Goal: Task Accomplishment & Management: Use online tool/utility

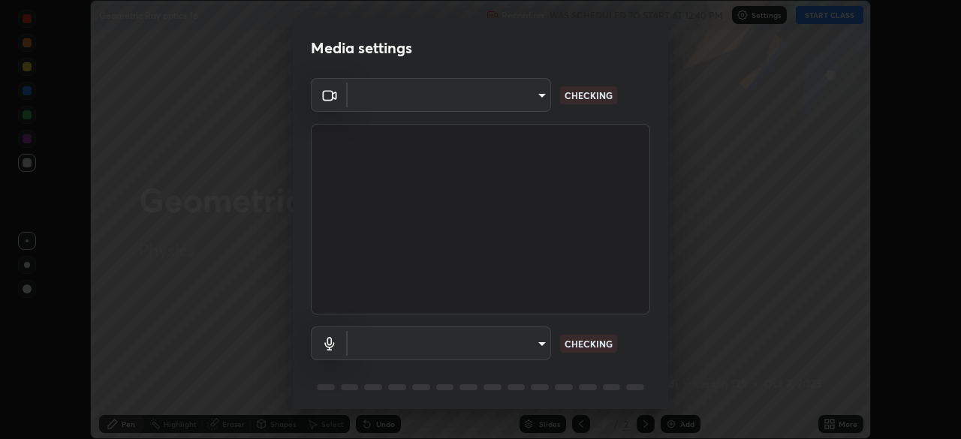
scroll to position [53, 0]
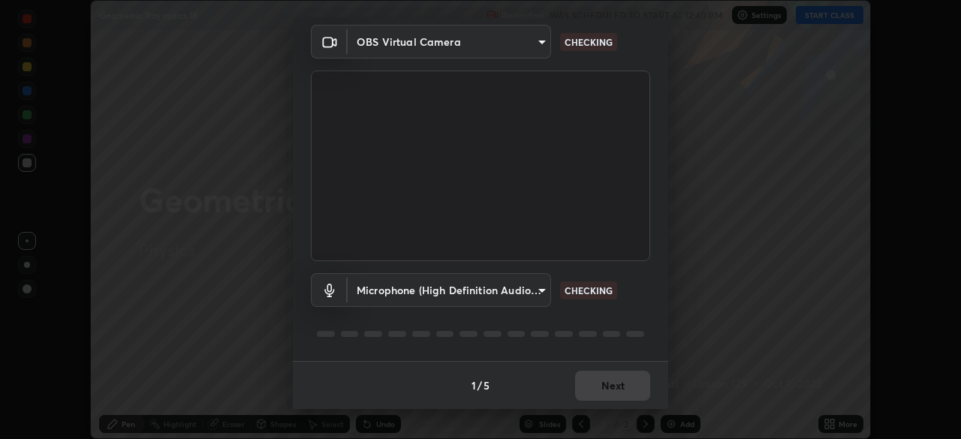
type input "91e77ac2d5f895b7de034188ea114b57184921d1251f25b945ead3daf74f7606"
click at [539, 287] on body "Erase all Geometric Ray optics 16 Recording WAS SCHEDULED TO START AT 12:40 PM …" at bounding box center [480, 219] width 961 height 439
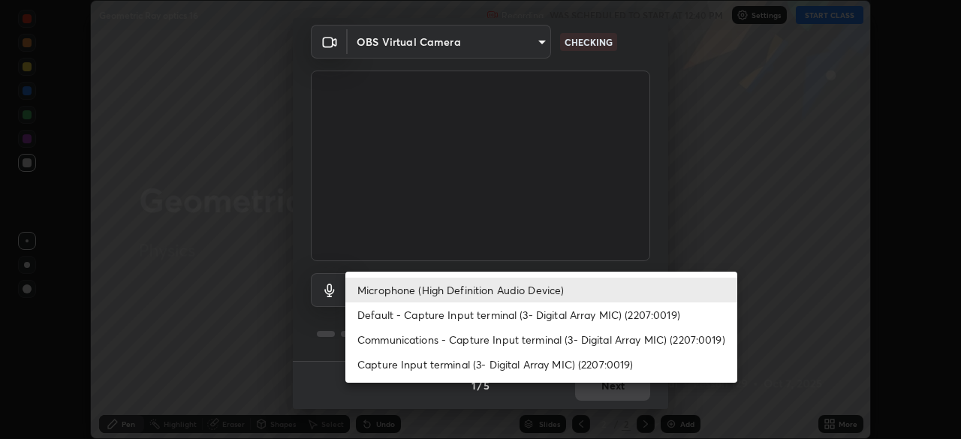
click at [581, 339] on li "Communications - Capture Input terminal (3- Digital Array MIC) (2207:0019)" at bounding box center [541, 339] width 392 height 25
type input "communications"
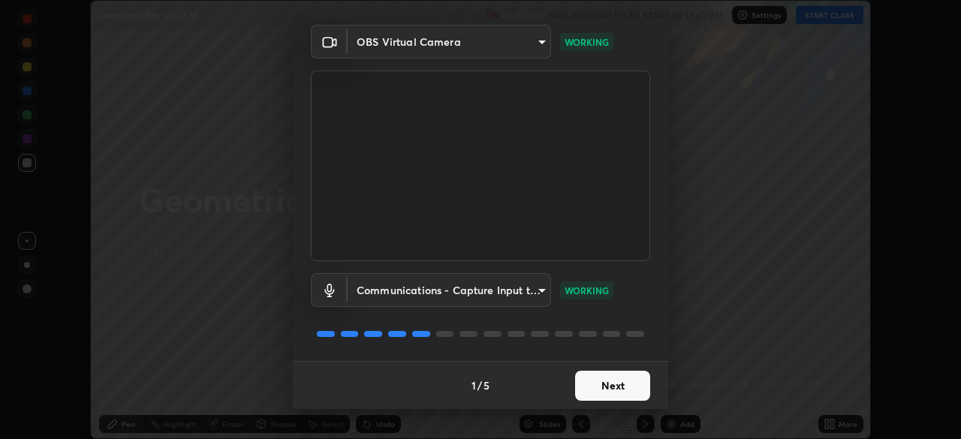
click at [603, 395] on button "Next" at bounding box center [612, 386] width 75 height 30
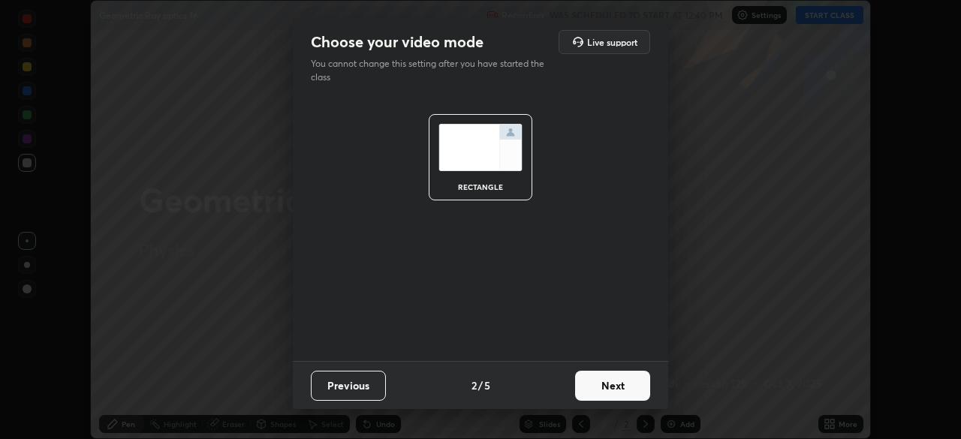
click at [603, 395] on button "Next" at bounding box center [612, 386] width 75 height 30
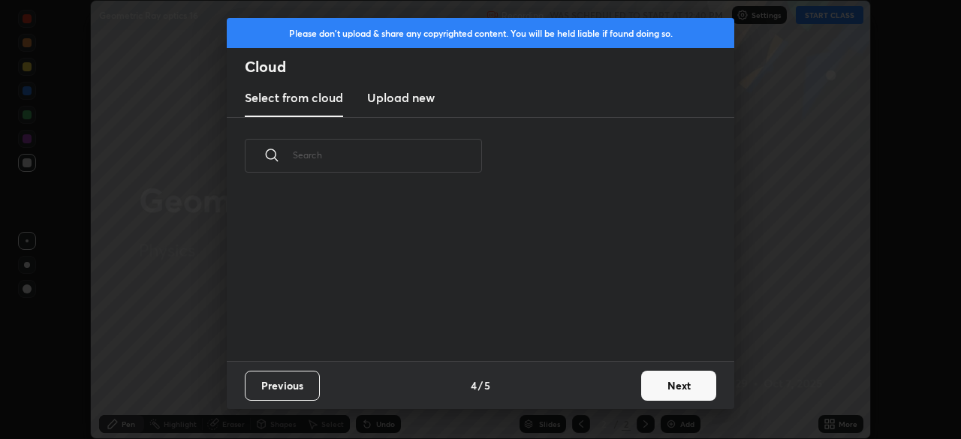
scroll to position [5, 8]
click at [663, 387] on button "Next" at bounding box center [678, 386] width 75 height 30
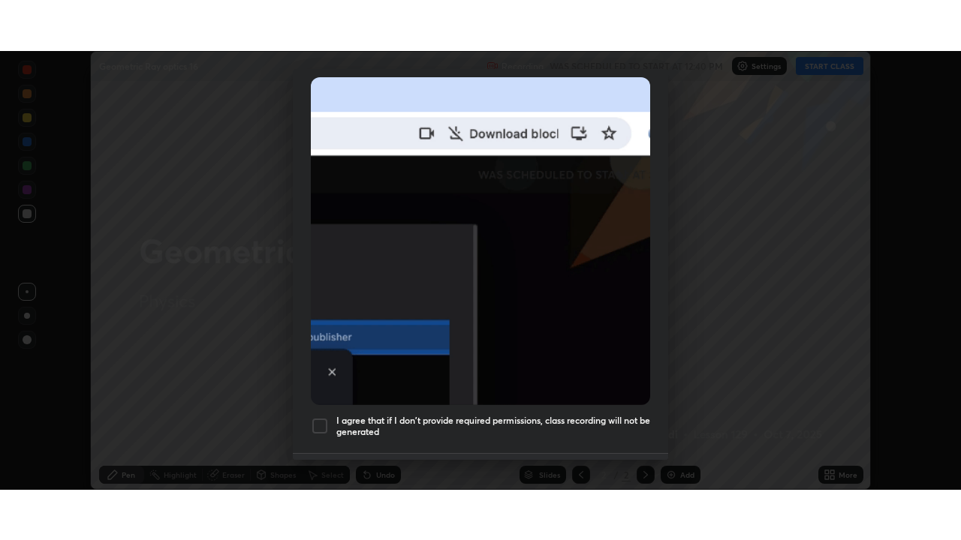
scroll to position [360, 0]
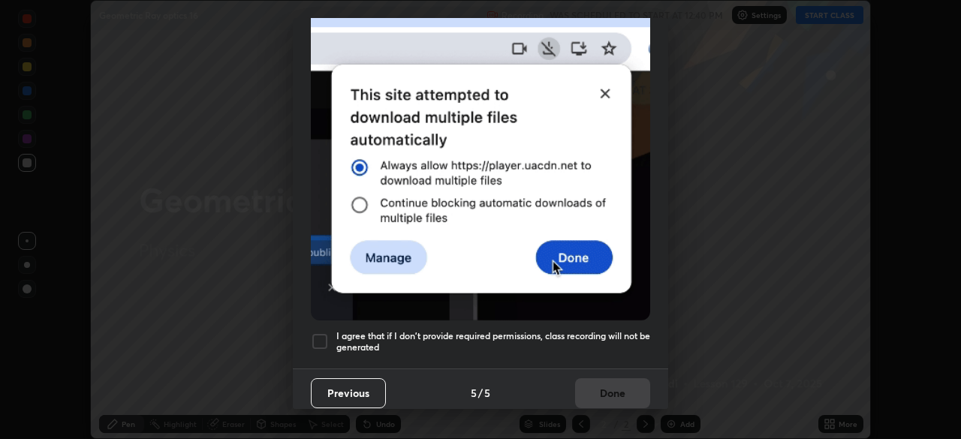
click at [318, 333] on div at bounding box center [320, 342] width 18 height 18
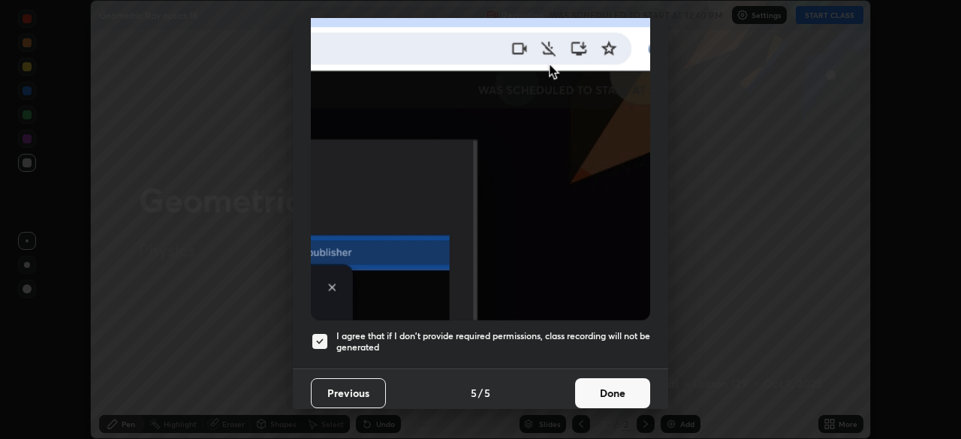
click at [603, 387] on button "Done" at bounding box center [612, 393] width 75 height 30
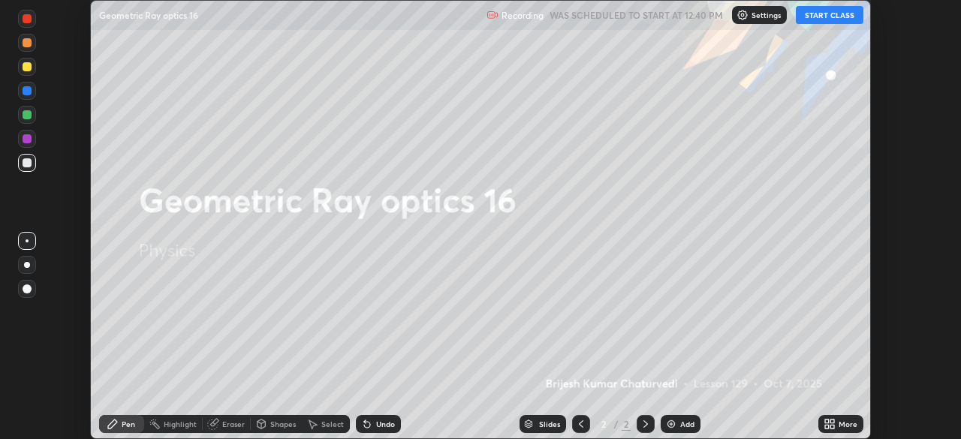
click at [839, 15] on button "START CLASS" at bounding box center [830, 15] width 68 height 18
click at [826, 425] on icon at bounding box center [827, 427] width 4 height 4
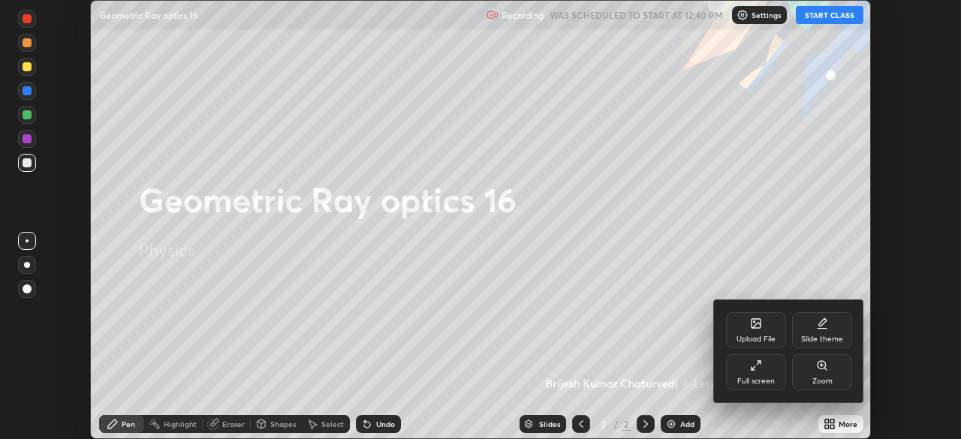
click at [758, 378] on div "Full screen" at bounding box center [756, 382] width 38 height 8
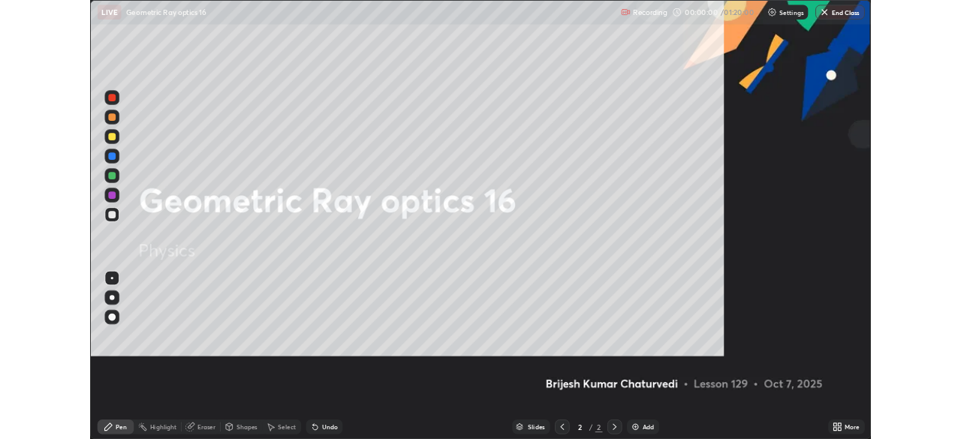
scroll to position [540, 961]
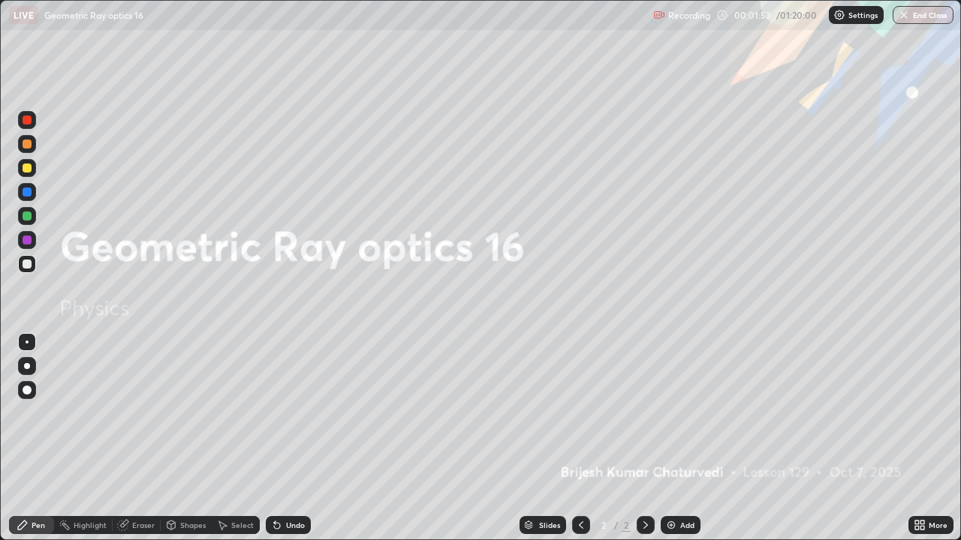
click at [671, 438] on img at bounding box center [671, 525] width 12 height 12
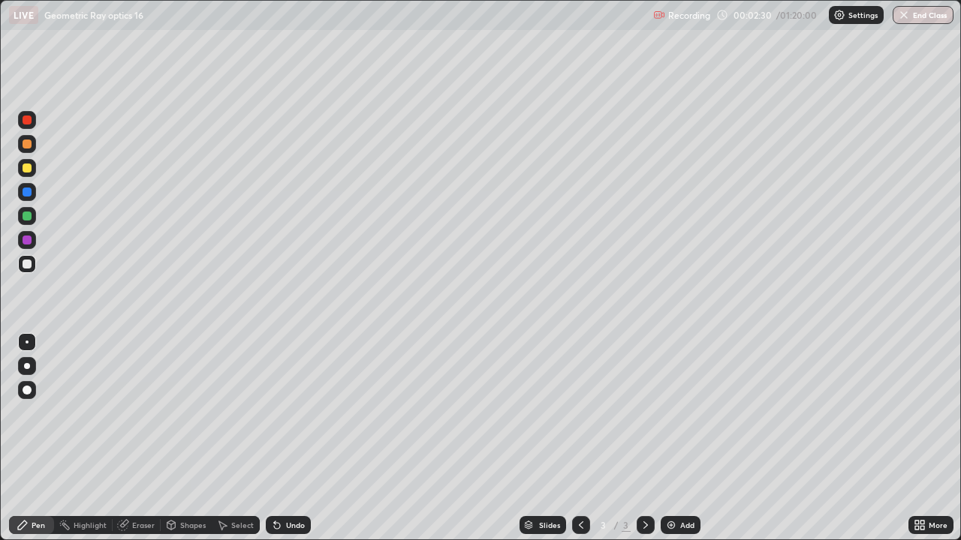
click at [29, 168] on div at bounding box center [27, 168] width 9 height 9
click at [29, 265] on div at bounding box center [27, 264] width 9 height 9
click at [296, 438] on div "Undo" at bounding box center [295, 526] width 19 height 8
click at [644, 438] on icon at bounding box center [646, 525] width 12 height 12
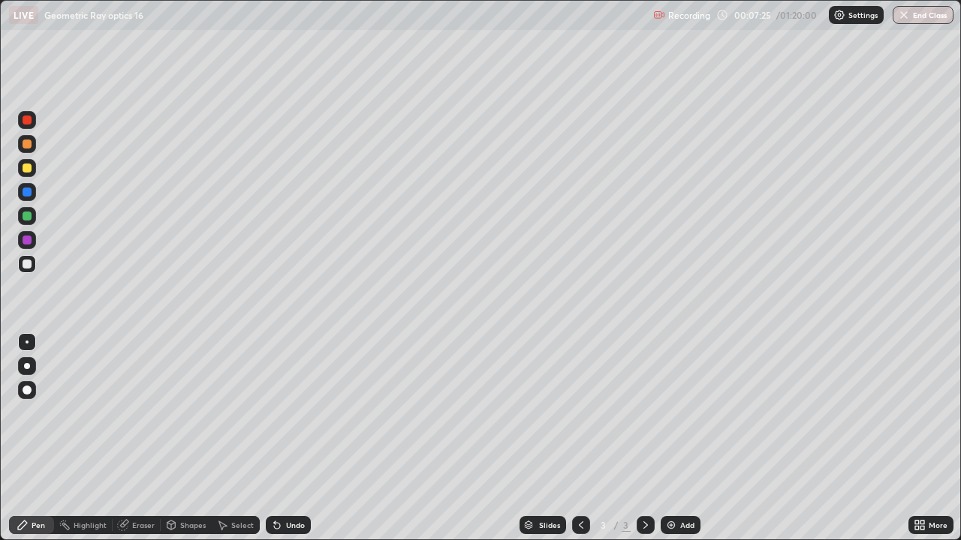
click at [672, 438] on img at bounding box center [671, 525] width 12 height 12
click at [294, 438] on div "Undo" at bounding box center [295, 526] width 19 height 8
click at [287, 438] on div "Undo" at bounding box center [295, 526] width 19 height 8
click at [289, 438] on div "Undo" at bounding box center [295, 526] width 19 height 8
click at [292, 438] on div "Undo" at bounding box center [295, 526] width 19 height 8
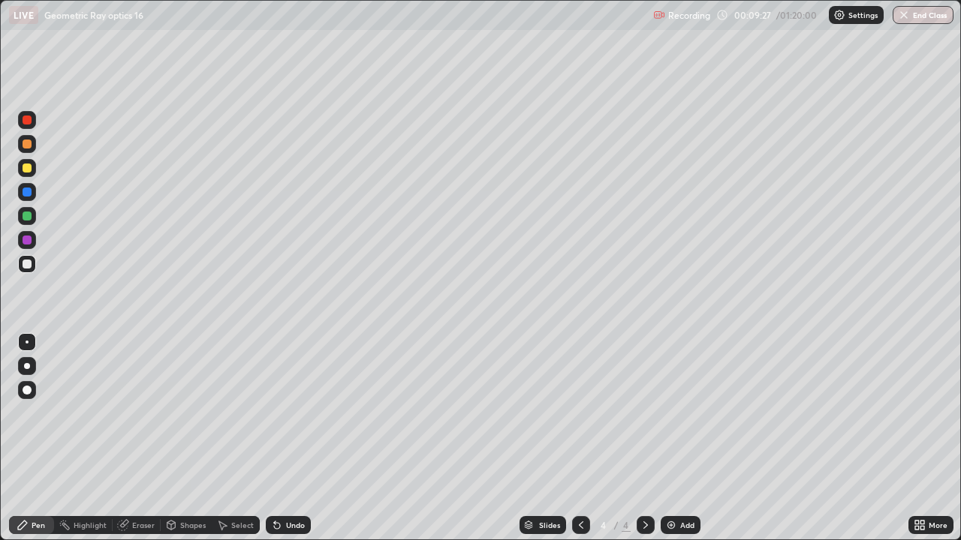
click at [145, 438] on div "Eraser" at bounding box center [143, 526] width 23 height 8
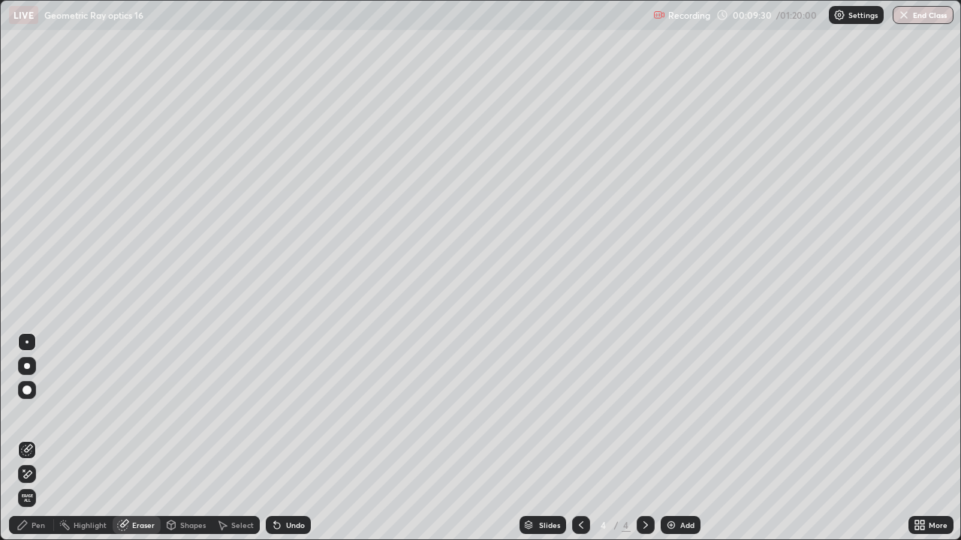
click at [44, 438] on div "Pen" at bounding box center [39, 526] width 14 height 8
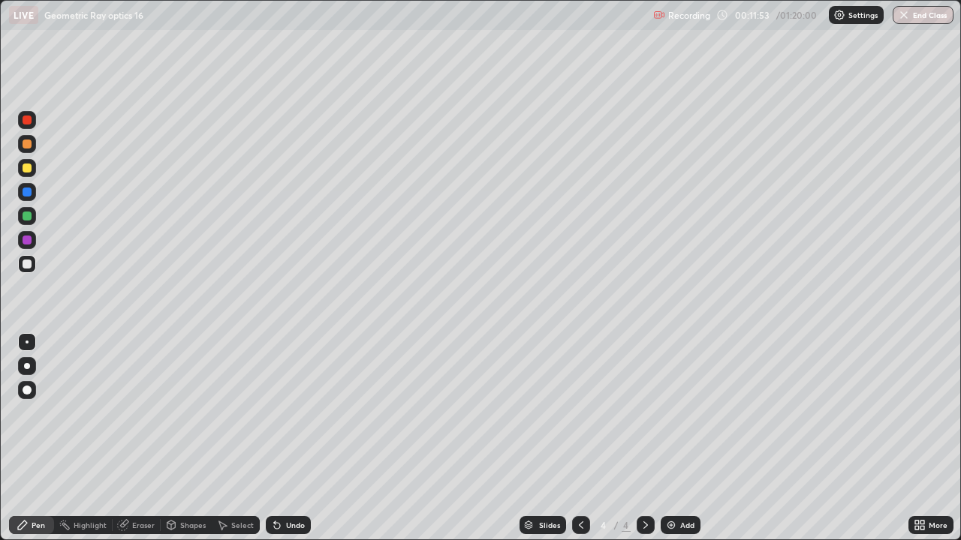
click at [676, 438] on div "Add" at bounding box center [681, 525] width 40 height 18
click at [32, 167] on div at bounding box center [27, 168] width 18 height 18
click at [29, 146] on div at bounding box center [27, 144] width 9 height 9
click at [291, 438] on div "Undo" at bounding box center [295, 526] width 19 height 8
click at [286, 438] on div "Undo" at bounding box center [295, 526] width 19 height 8
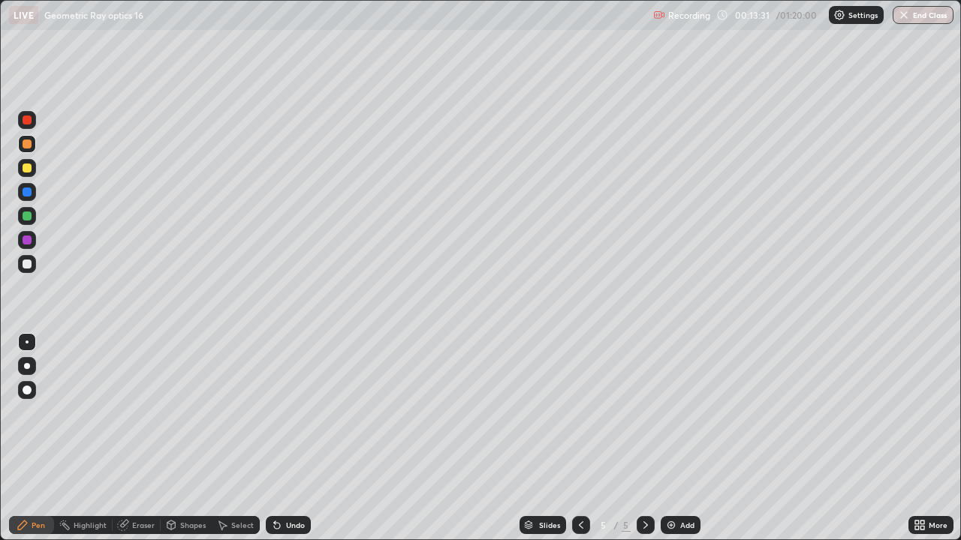
click at [30, 267] on div at bounding box center [27, 264] width 9 height 9
click at [29, 166] on div at bounding box center [27, 168] width 9 height 9
click at [28, 218] on div at bounding box center [27, 216] width 9 height 9
click at [26, 171] on div at bounding box center [27, 168] width 9 height 9
click at [29, 146] on div at bounding box center [27, 144] width 9 height 9
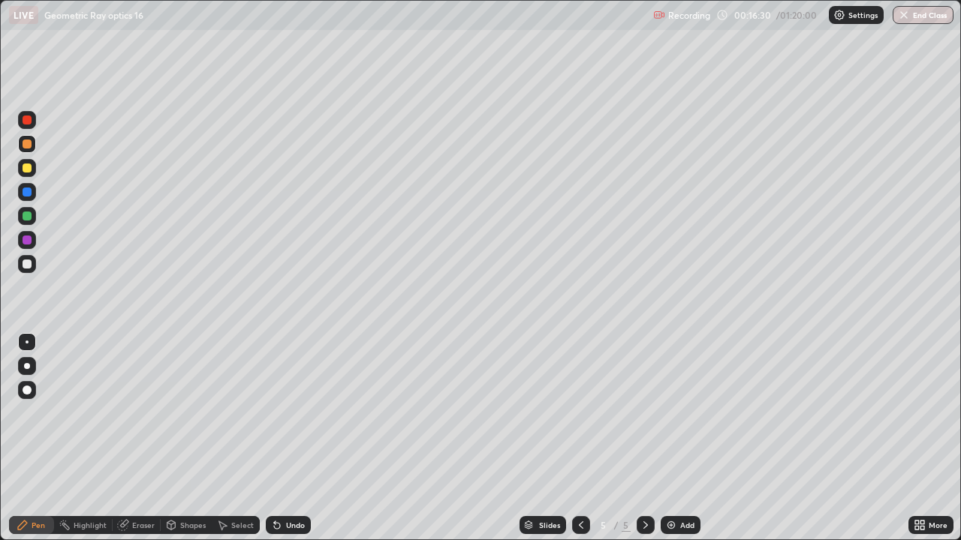
click at [288, 438] on div "Undo" at bounding box center [288, 525] width 45 height 18
click at [287, 438] on div "Undo" at bounding box center [288, 525] width 45 height 18
click at [32, 262] on div at bounding box center [27, 264] width 18 height 18
click at [287, 438] on div "Undo" at bounding box center [295, 526] width 19 height 8
click at [289, 438] on div "Undo" at bounding box center [288, 525] width 45 height 18
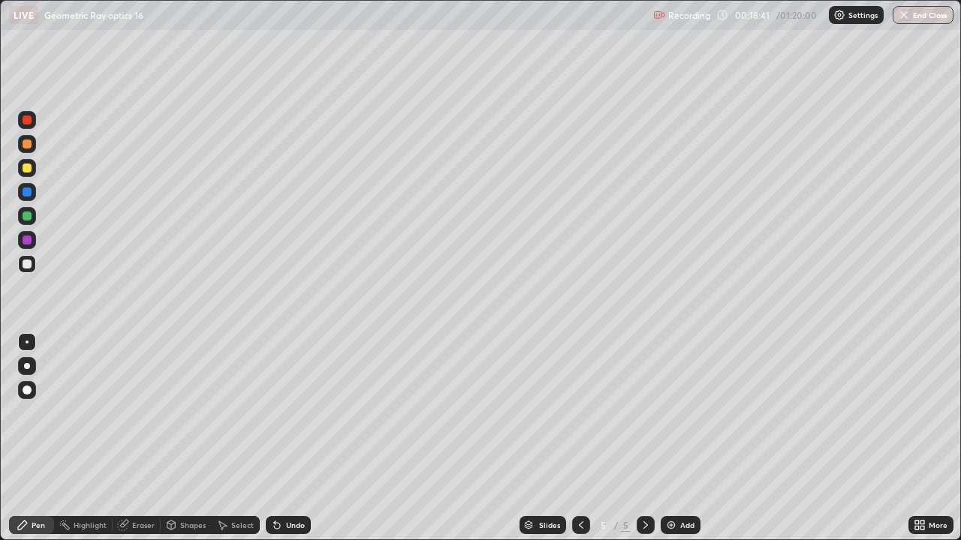
click at [289, 438] on div "Undo" at bounding box center [288, 525] width 45 height 18
click at [644, 438] on icon at bounding box center [646, 525] width 12 height 12
click at [672, 438] on img at bounding box center [671, 525] width 12 height 12
click at [579, 438] on icon at bounding box center [581, 525] width 12 height 12
click at [644, 438] on icon at bounding box center [646, 525] width 12 height 12
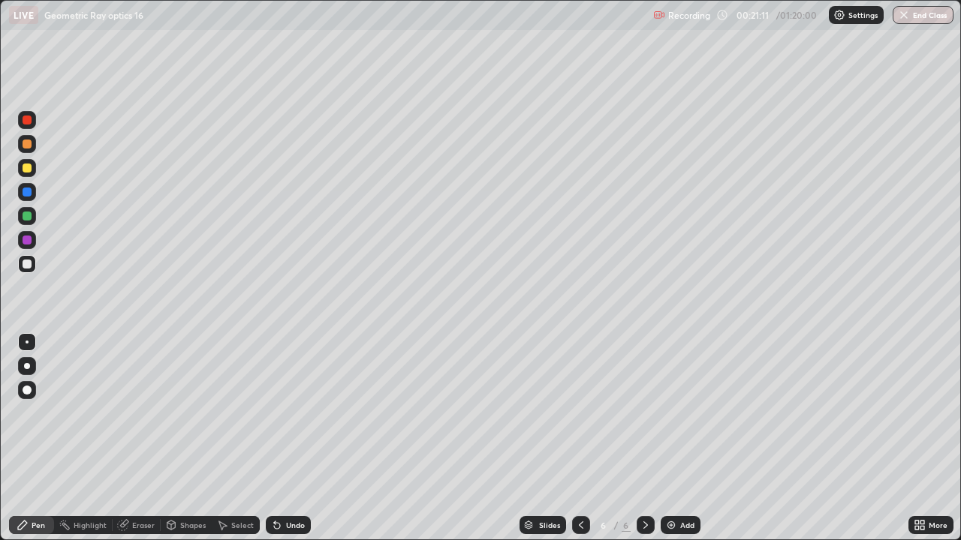
click at [572, 438] on div at bounding box center [581, 525] width 18 height 18
click at [640, 438] on icon at bounding box center [646, 525] width 12 height 12
click at [579, 438] on icon at bounding box center [581, 525] width 12 height 12
click at [646, 438] on icon at bounding box center [646, 525] width 12 height 12
click at [579, 438] on icon at bounding box center [581, 525] width 12 height 12
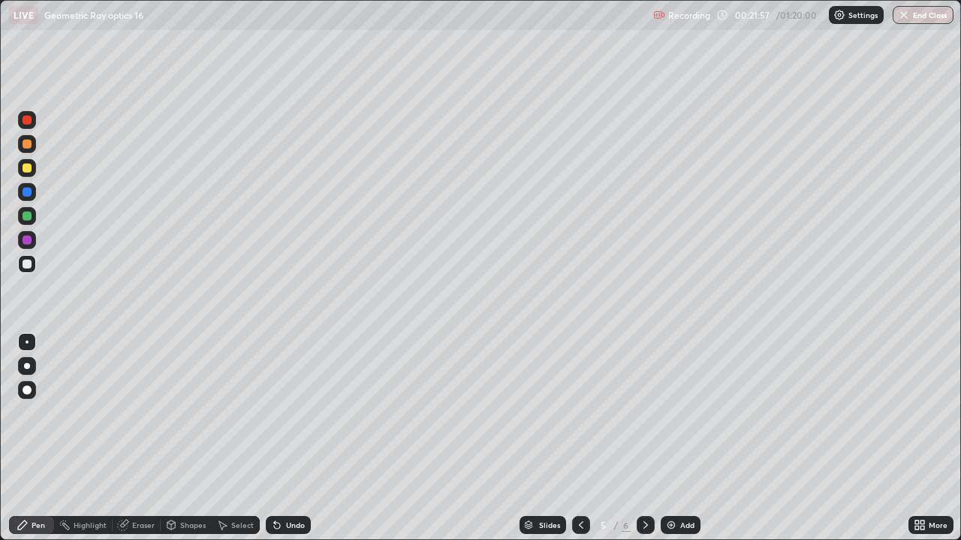
click at [27, 143] on div at bounding box center [27, 144] width 9 height 9
click at [29, 127] on div at bounding box center [27, 120] width 18 height 18
click at [572, 438] on div at bounding box center [581, 525] width 18 height 18
click at [642, 438] on icon at bounding box center [646, 525] width 12 height 12
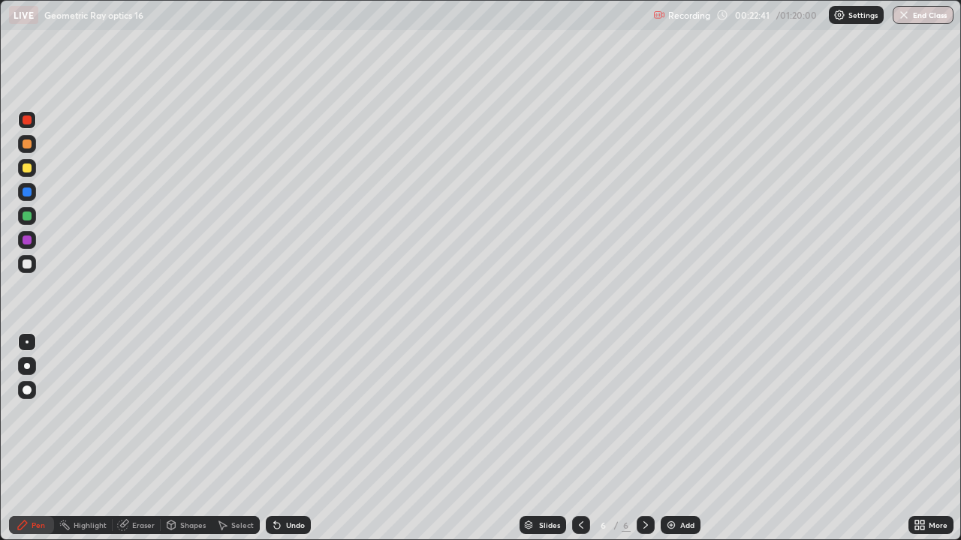
click at [578, 438] on icon at bounding box center [581, 525] width 12 height 12
click at [644, 438] on icon at bounding box center [645, 526] width 5 height 8
click at [579, 438] on icon at bounding box center [581, 525] width 12 height 12
click at [637, 438] on div at bounding box center [646, 525] width 18 height 18
click at [579, 438] on icon at bounding box center [581, 525] width 12 height 12
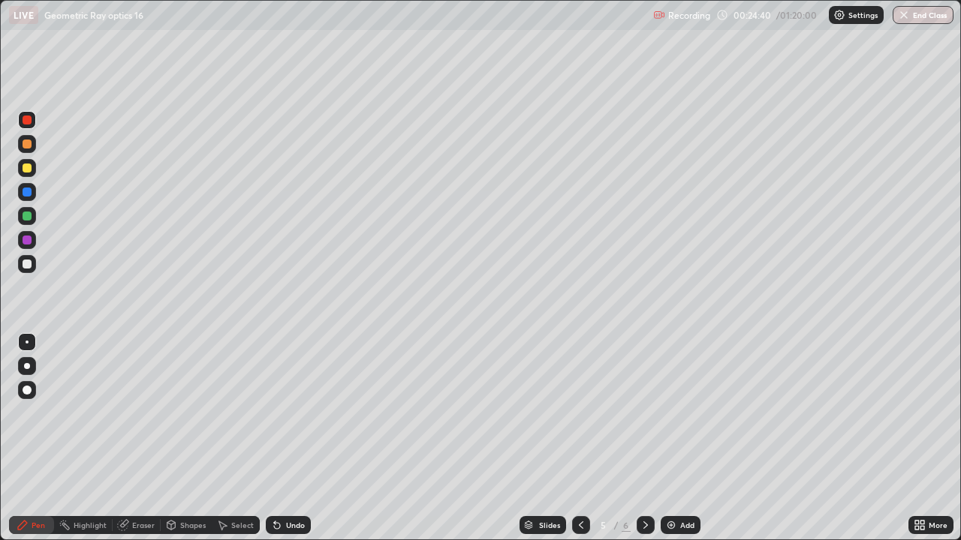
click at [149, 438] on div "Eraser" at bounding box center [143, 526] width 23 height 8
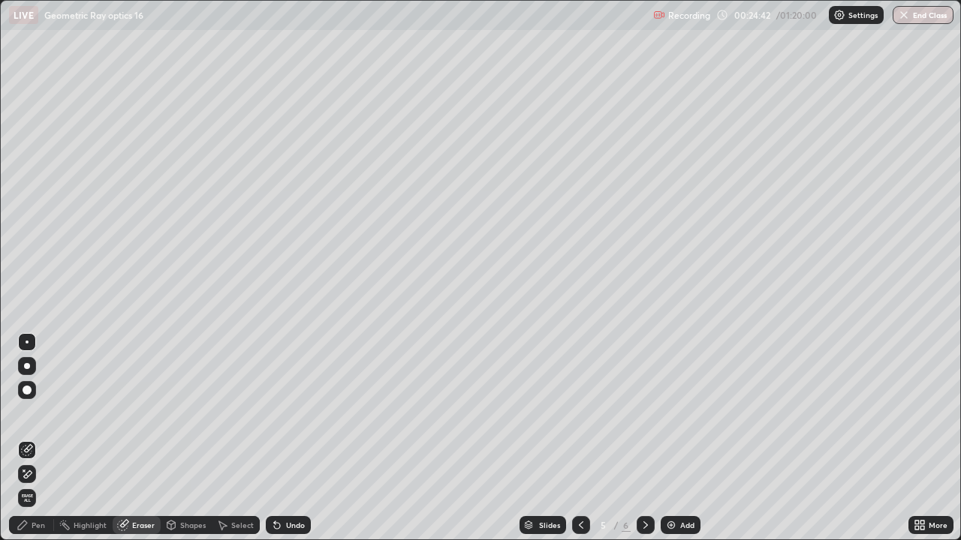
click at [42, 438] on div "Pen" at bounding box center [39, 526] width 14 height 8
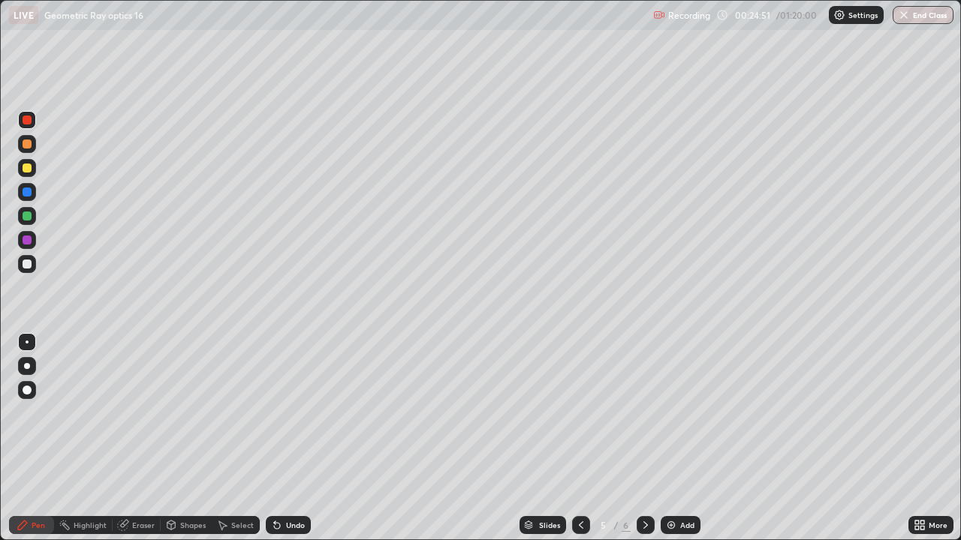
click at [139, 438] on div "Eraser" at bounding box center [143, 526] width 23 height 8
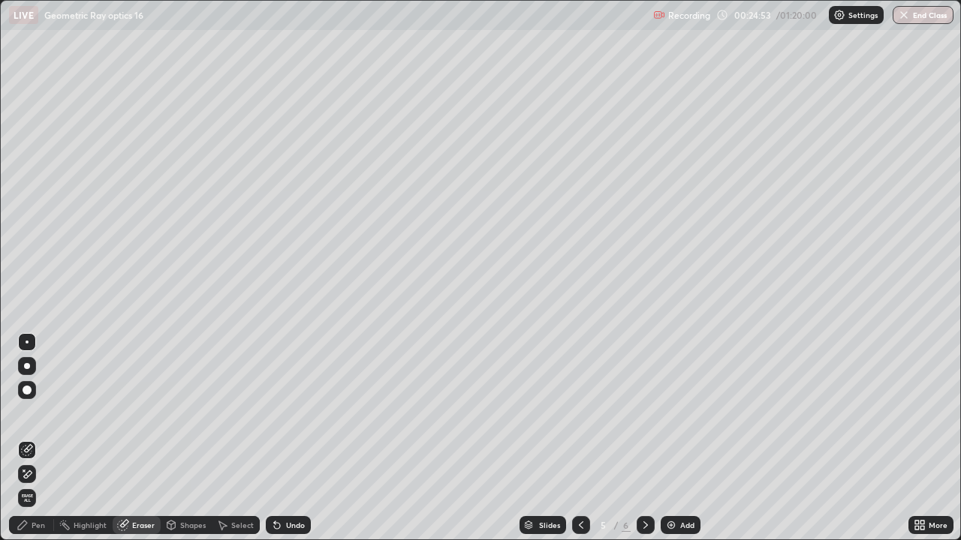
click at [77, 438] on div "Highlight" at bounding box center [90, 526] width 33 height 8
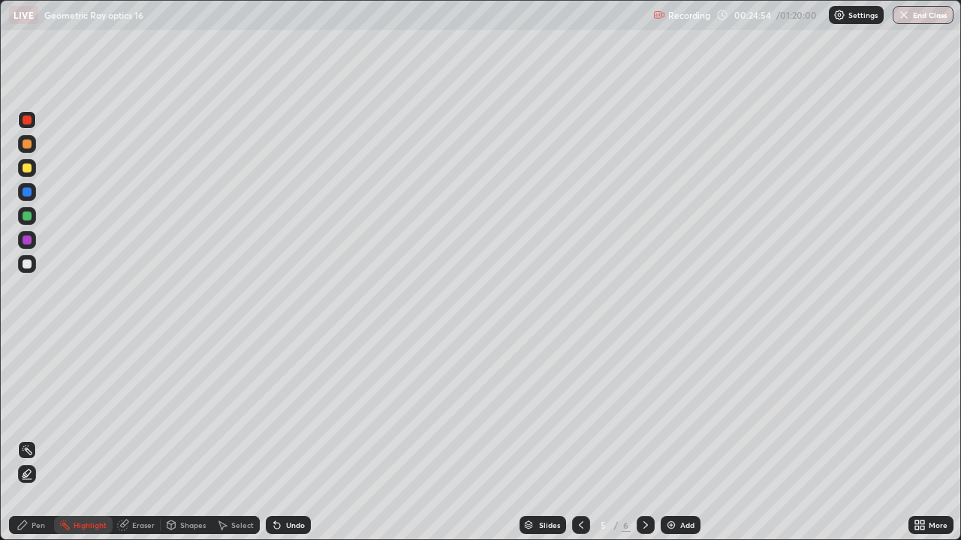
click at [47, 438] on div "Pen" at bounding box center [31, 525] width 45 height 18
click at [642, 438] on icon at bounding box center [646, 525] width 12 height 12
click at [140, 438] on div "Eraser" at bounding box center [143, 526] width 23 height 8
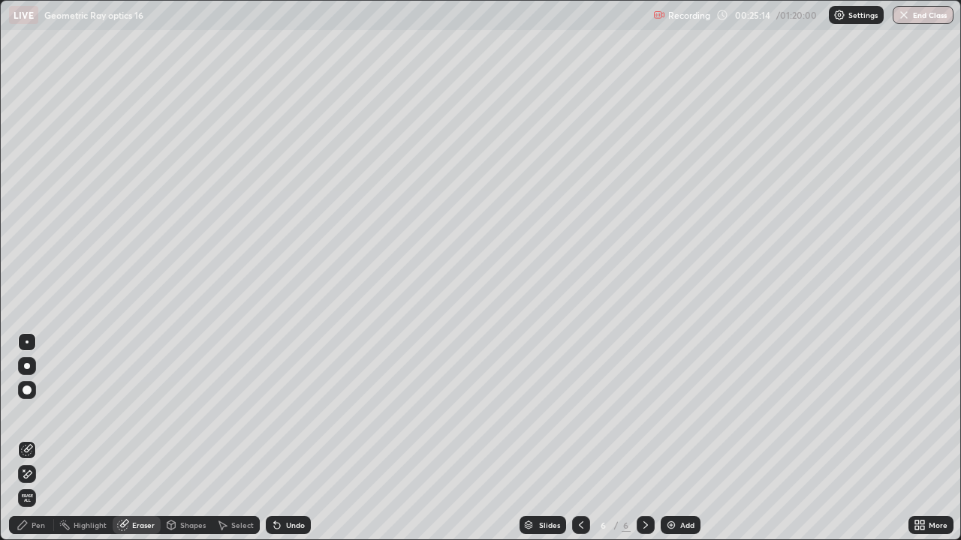
click at [40, 438] on div "Pen" at bounding box center [39, 526] width 14 height 8
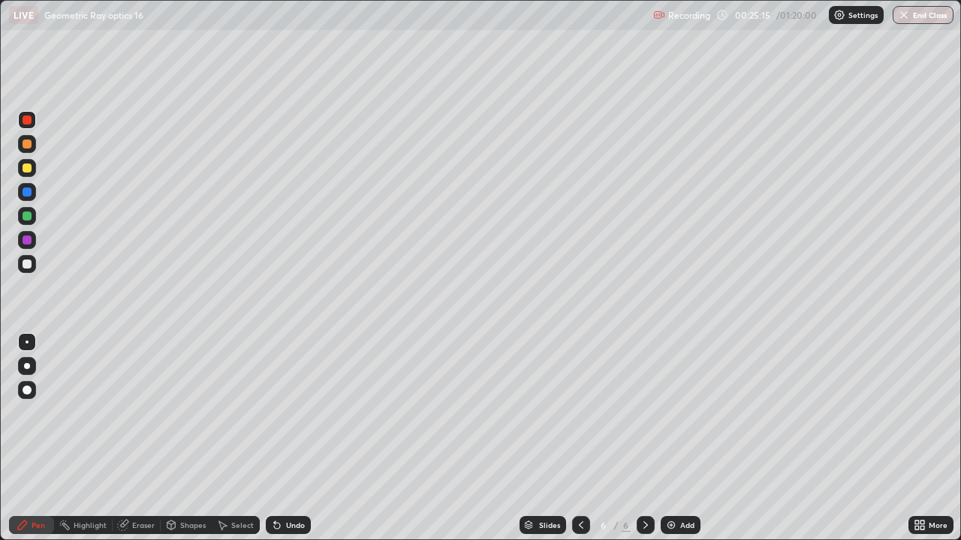
click at [28, 261] on div at bounding box center [27, 264] width 9 height 9
click at [579, 438] on icon at bounding box center [581, 525] width 12 height 12
click at [644, 438] on icon at bounding box center [646, 525] width 12 height 12
click at [572, 438] on div at bounding box center [581, 525] width 18 height 18
click at [644, 438] on icon at bounding box center [646, 525] width 12 height 12
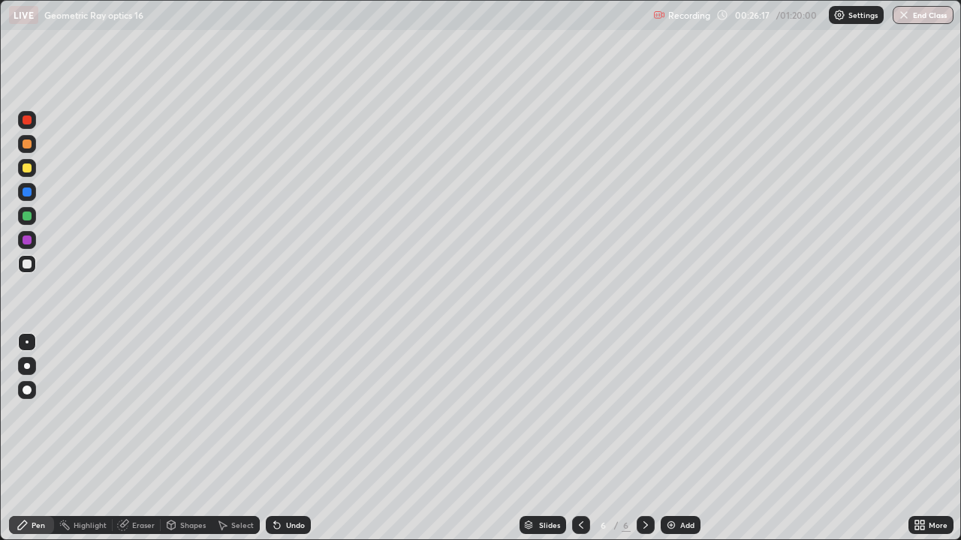
click at [132, 438] on div "Eraser" at bounding box center [143, 526] width 23 height 8
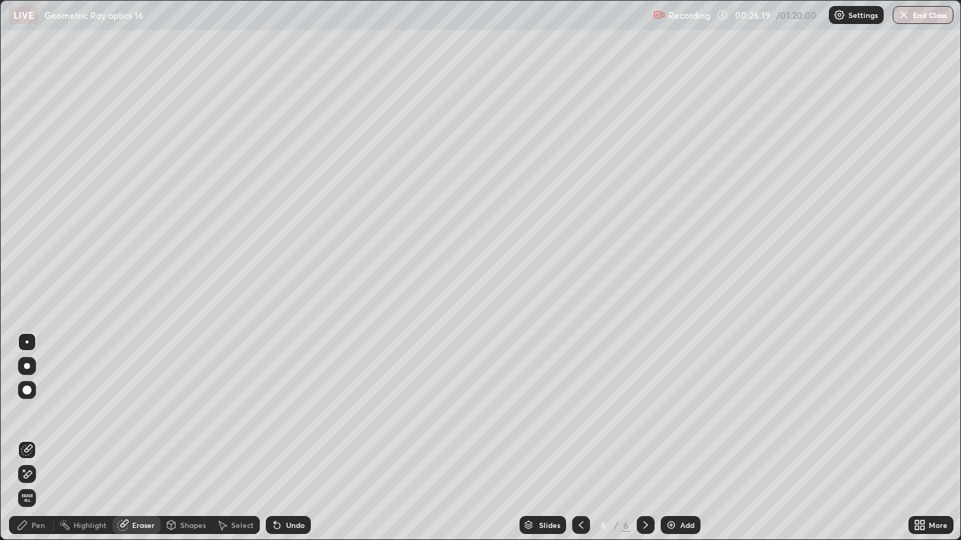
click at [32, 438] on div "Pen" at bounding box center [39, 526] width 14 height 8
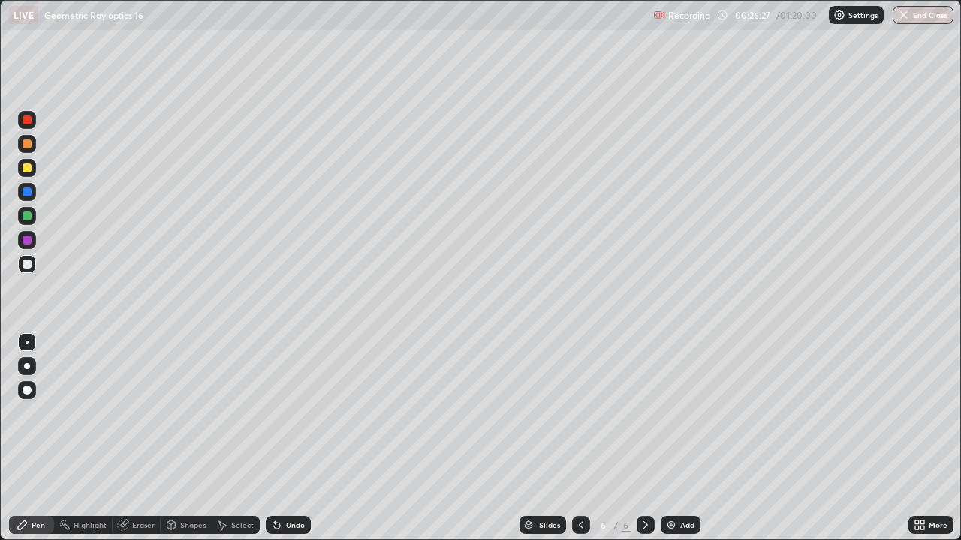
click at [579, 438] on icon at bounding box center [581, 525] width 12 height 12
click at [642, 438] on icon at bounding box center [646, 525] width 12 height 12
click at [575, 438] on div at bounding box center [581, 525] width 18 height 18
click at [644, 438] on icon at bounding box center [646, 525] width 12 height 12
click at [286, 438] on div "Undo" at bounding box center [295, 526] width 19 height 8
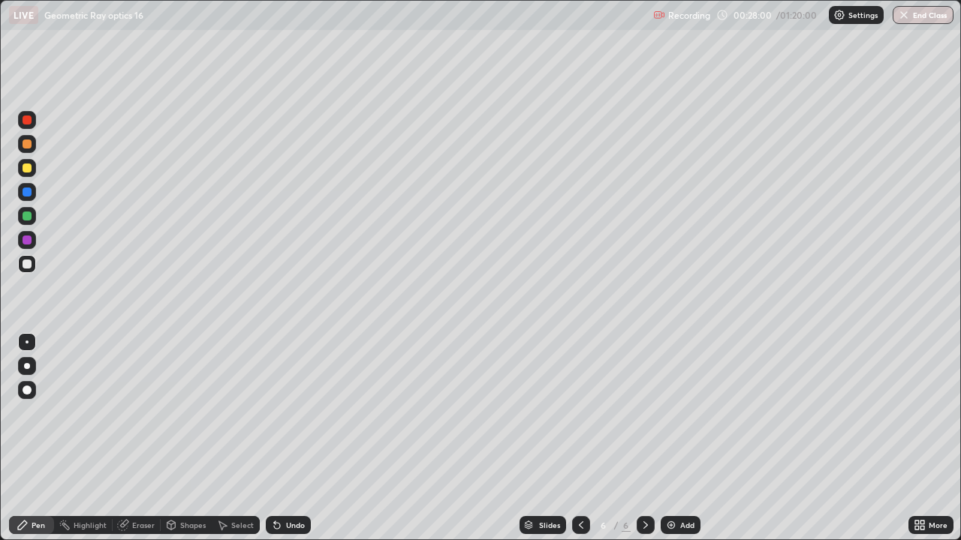
click at [579, 438] on icon at bounding box center [581, 525] width 12 height 12
click at [643, 438] on icon at bounding box center [646, 525] width 12 height 12
click at [579, 438] on icon at bounding box center [581, 525] width 12 height 12
click at [645, 438] on icon at bounding box center [646, 525] width 12 height 12
click at [672, 438] on div "Add" at bounding box center [681, 525] width 40 height 18
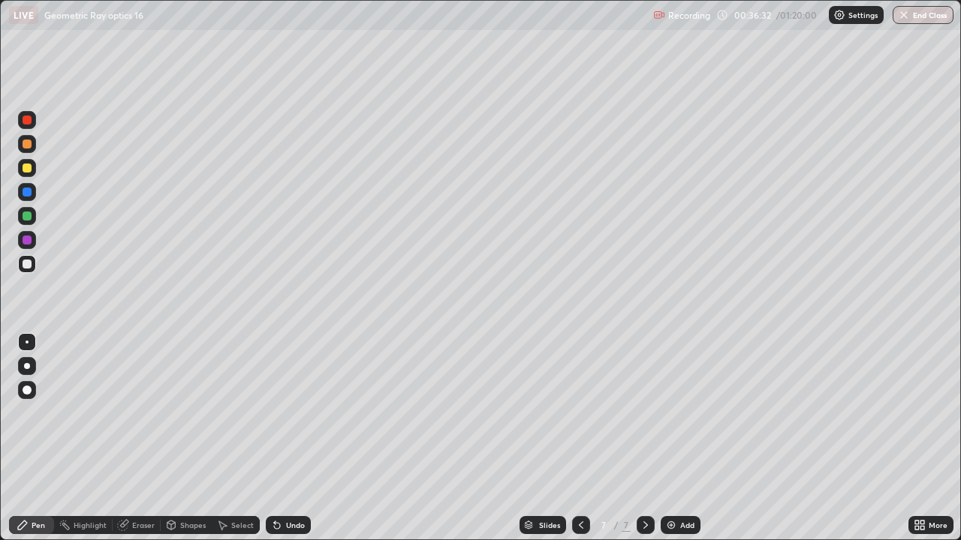
click at [573, 438] on div at bounding box center [581, 525] width 18 height 18
click at [644, 438] on icon at bounding box center [646, 525] width 12 height 12
click at [30, 171] on div at bounding box center [27, 168] width 9 height 9
click at [29, 263] on div at bounding box center [27, 264] width 9 height 9
click at [23, 218] on div at bounding box center [27, 216] width 9 height 9
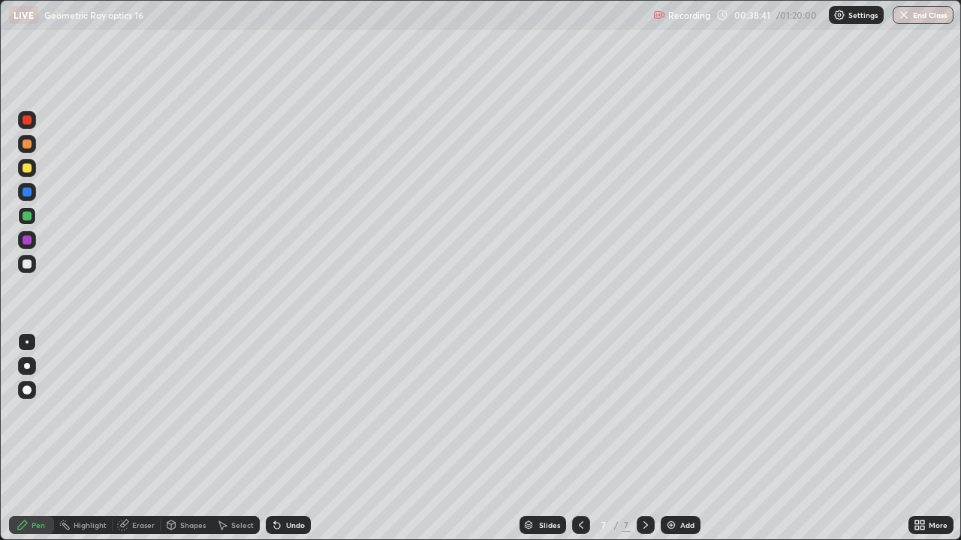
click at [26, 263] on div at bounding box center [27, 264] width 9 height 9
click at [287, 438] on div "Undo" at bounding box center [295, 526] width 19 height 8
click at [136, 438] on div "Eraser" at bounding box center [143, 526] width 23 height 8
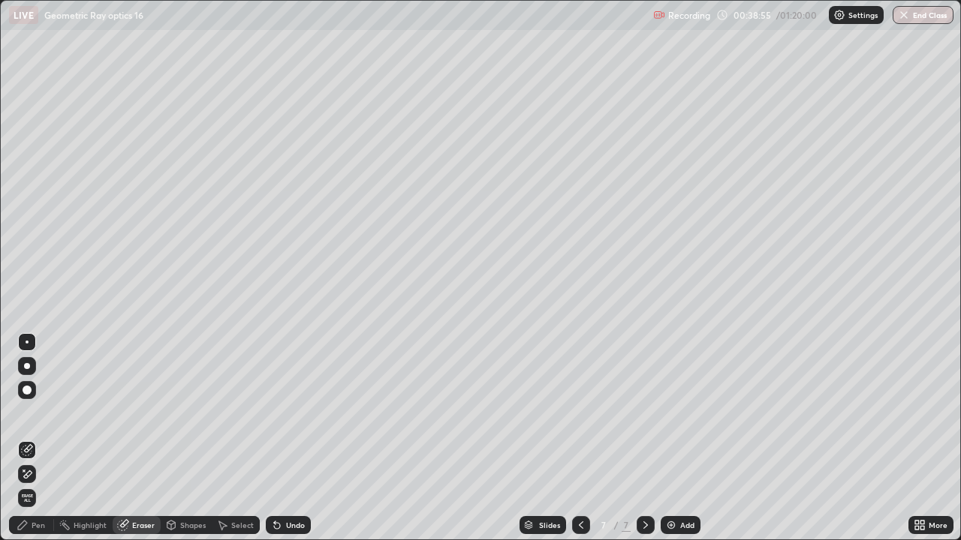
click at [38, 438] on div "Pen" at bounding box center [39, 526] width 14 height 8
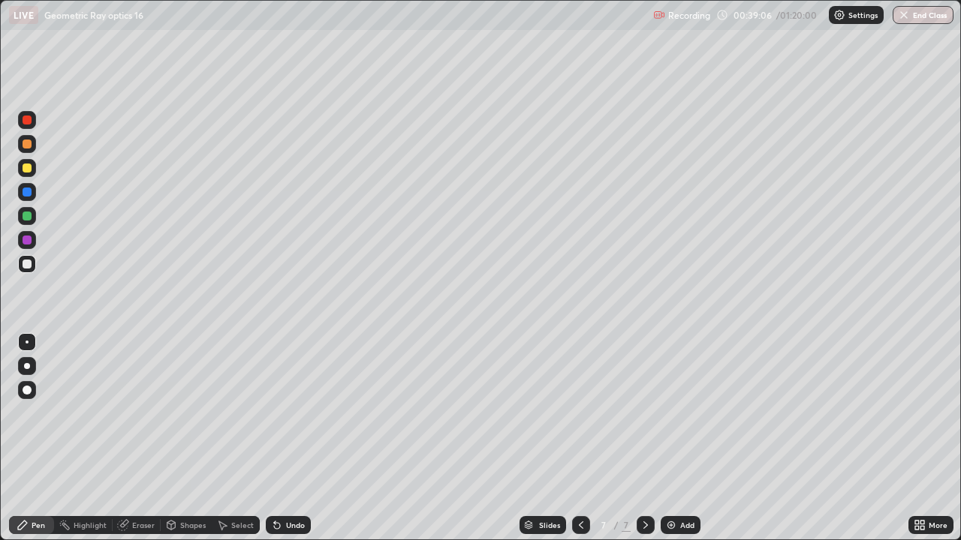
click at [287, 438] on div "Undo" at bounding box center [295, 526] width 19 height 8
click at [29, 167] on div at bounding box center [27, 168] width 9 height 9
click at [283, 438] on div "Undo" at bounding box center [288, 525] width 45 height 18
click at [288, 438] on div "Undo" at bounding box center [295, 526] width 19 height 8
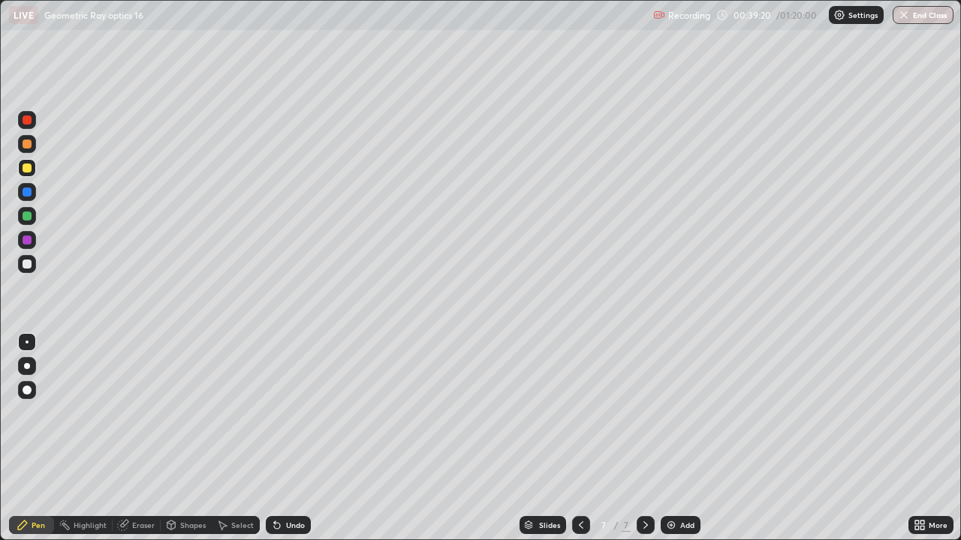
click at [288, 438] on div "Undo" at bounding box center [295, 526] width 19 height 8
click at [296, 438] on div "Undo" at bounding box center [295, 526] width 19 height 8
click at [27, 266] on div at bounding box center [27, 264] width 9 height 9
click at [27, 190] on div at bounding box center [27, 192] width 9 height 9
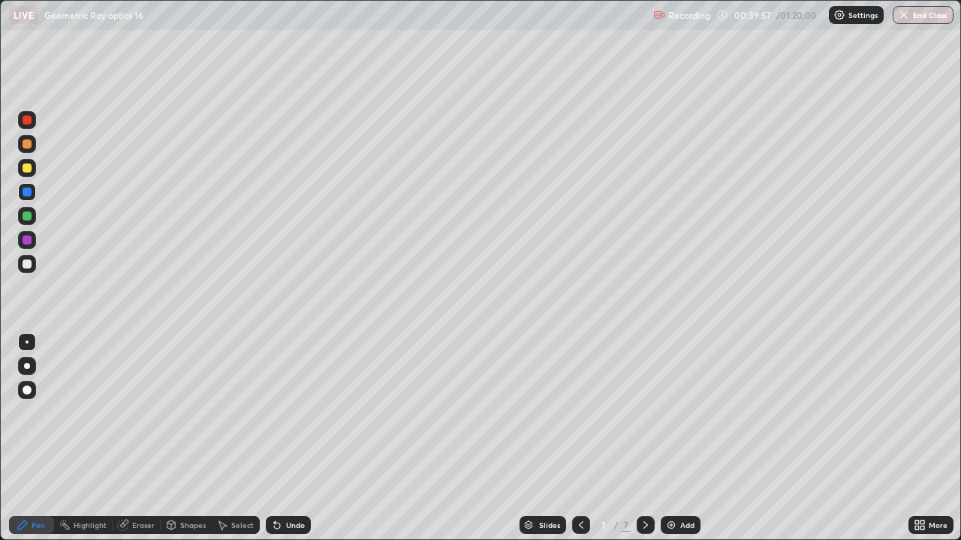
click at [28, 168] on div at bounding box center [27, 168] width 9 height 9
click at [27, 146] on div at bounding box center [27, 144] width 9 height 9
click at [680, 438] on div "Add" at bounding box center [687, 526] width 14 height 8
click at [26, 260] on div at bounding box center [27, 264] width 9 height 9
click at [28, 168] on div at bounding box center [27, 168] width 9 height 9
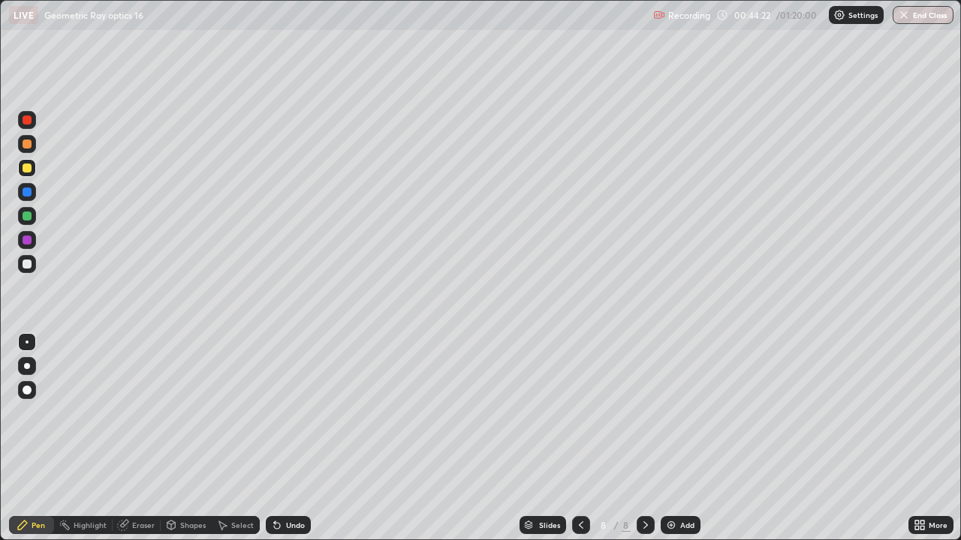
click at [293, 438] on div "Undo" at bounding box center [295, 526] width 19 height 8
click at [286, 438] on div "Undo" at bounding box center [295, 526] width 19 height 8
click at [280, 438] on icon at bounding box center [277, 525] width 12 height 12
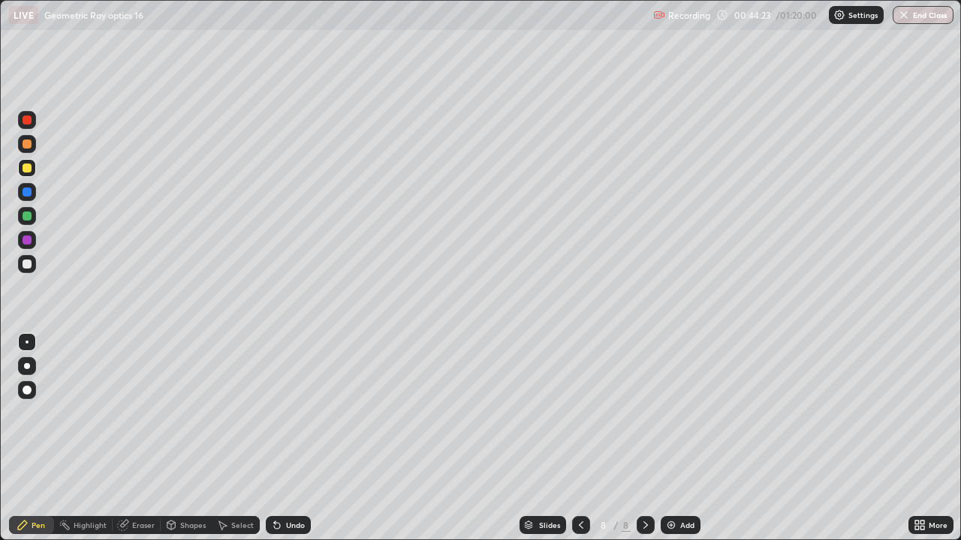
click at [280, 438] on icon at bounding box center [277, 525] width 12 height 12
click at [31, 267] on div at bounding box center [27, 264] width 9 height 9
click at [297, 438] on div "Undo" at bounding box center [295, 526] width 19 height 8
click at [644, 438] on icon at bounding box center [646, 525] width 12 height 12
click at [579, 438] on icon at bounding box center [581, 525] width 12 height 12
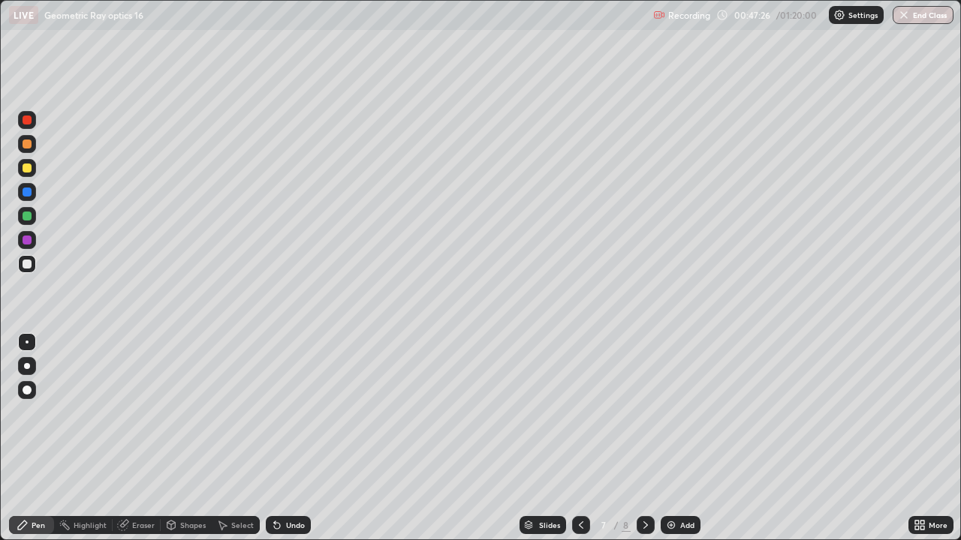
click at [246, 438] on div "Select" at bounding box center [242, 526] width 23 height 8
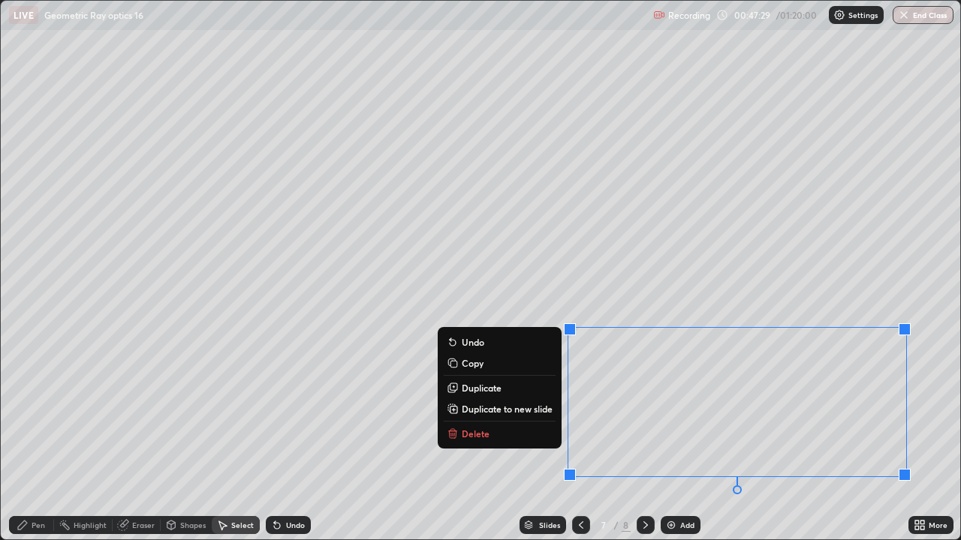
click at [477, 428] on p "Delete" at bounding box center [476, 434] width 28 height 12
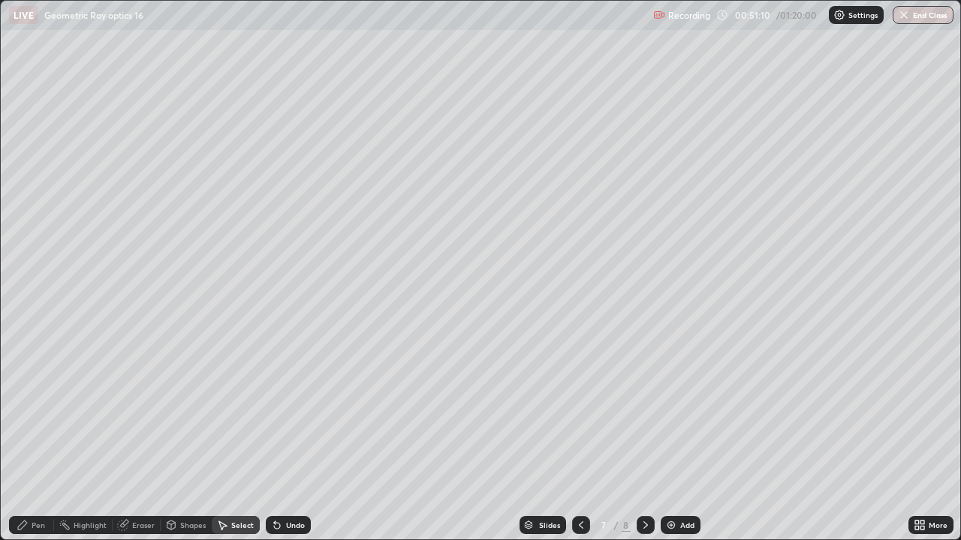
click at [640, 438] on icon at bounding box center [646, 525] width 12 height 12
click at [643, 438] on icon at bounding box center [646, 525] width 12 height 12
click at [38, 438] on div "Pen" at bounding box center [39, 526] width 14 height 8
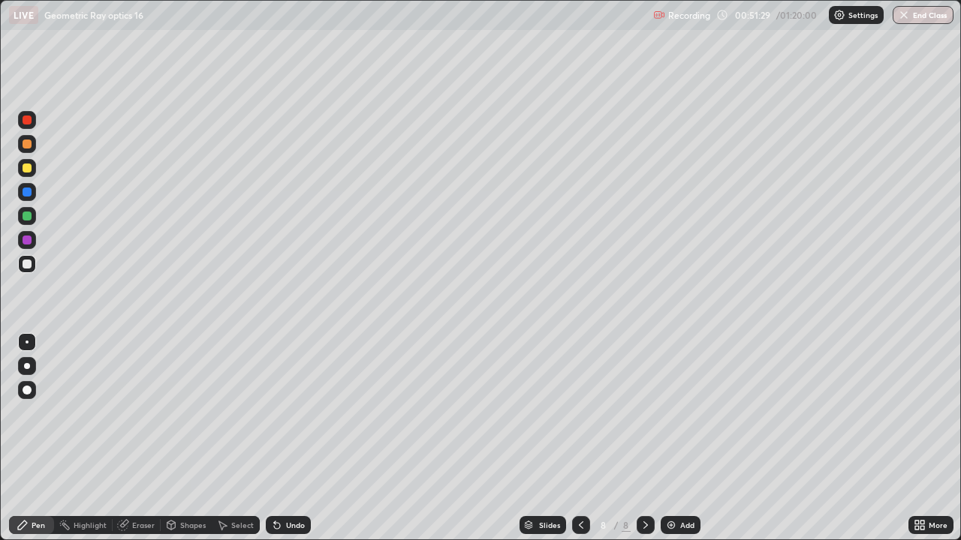
click at [29, 240] on div at bounding box center [27, 240] width 9 height 9
click at [643, 438] on icon at bounding box center [646, 525] width 12 height 12
click at [670, 438] on div "Add" at bounding box center [681, 525] width 40 height 18
click at [26, 266] on div at bounding box center [27, 264] width 9 height 9
click at [24, 170] on div at bounding box center [27, 168] width 9 height 9
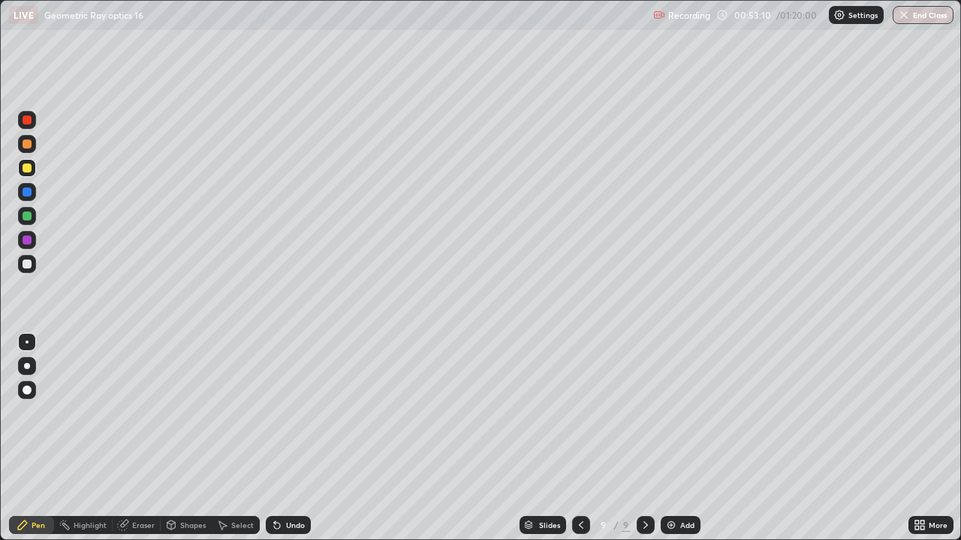
click at [29, 147] on div at bounding box center [27, 144] width 9 height 9
click at [27, 266] on div at bounding box center [27, 264] width 9 height 9
click at [27, 142] on div at bounding box center [27, 144] width 9 height 9
click at [292, 438] on div "Undo" at bounding box center [295, 526] width 19 height 8
click at [290, 438] on div "Undo" at bounding box center [295, 526] width 19 height 8
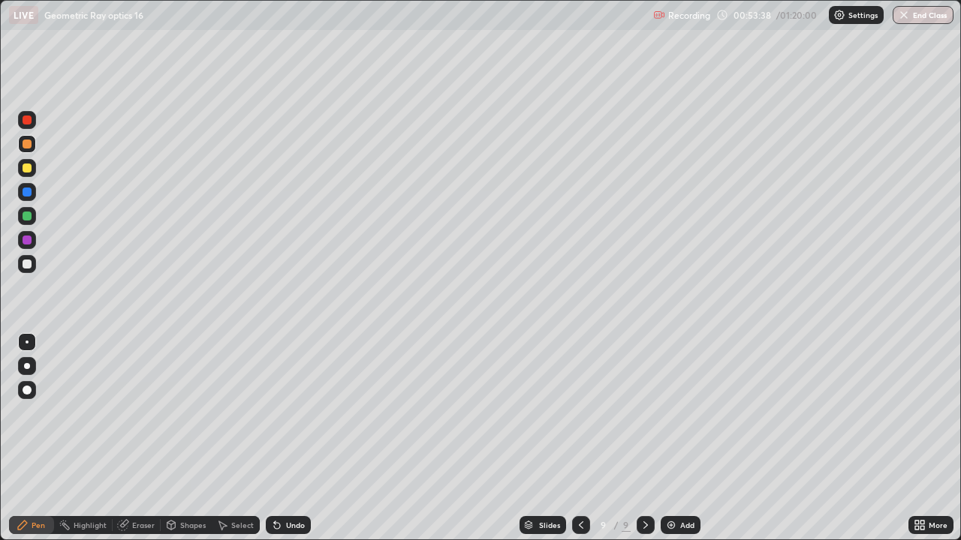
click at [290, 438] on div "Undo" at bounding box center [295, 526] width 19 height 8
click at [283, 438] on div "Undo" at bounding box center [288, 525] width 45 height 18
click at [286, 438] on div "Undo" at bounding box center [295, 526] width 19 height 8
click at [288, 438] on div "Undo" at bounding box center [295, 526] width 19 height 8
click at [286, 438] on div "Undo" at bounding box center [295, 526] width 19 height 8
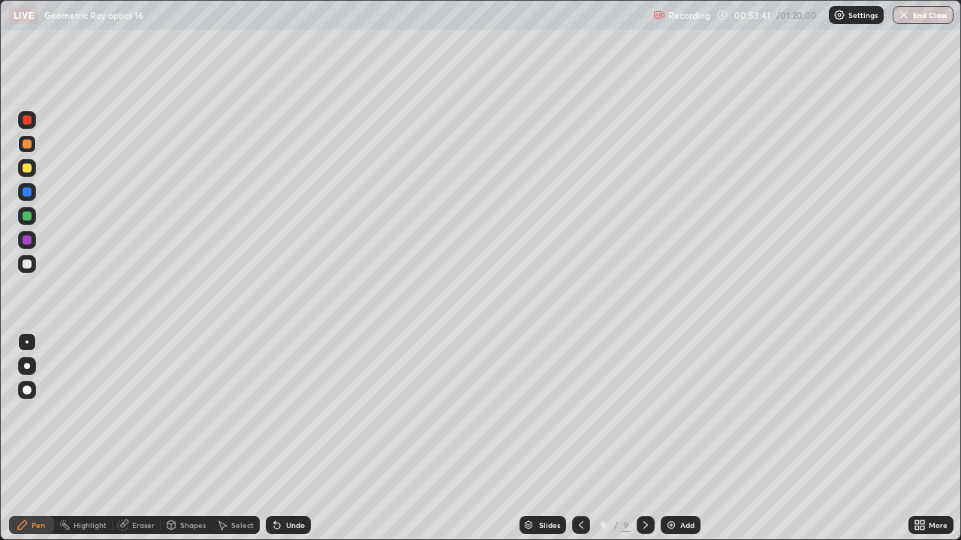
click at [281, 438] on div "Undo" at bounding box center [288, 525] width 45 height 18
click at [26, 168] on div at bounding box center [27, 168] width 9 height 9
click at [29, 143] on div at bounding box center [27, 144] width 9 height 9
click at [26, 170] on div at bounding box center [27, 168] width 9 height 9
click at [26, 219] on div at bounding box center [27, 216] width 9 height 9
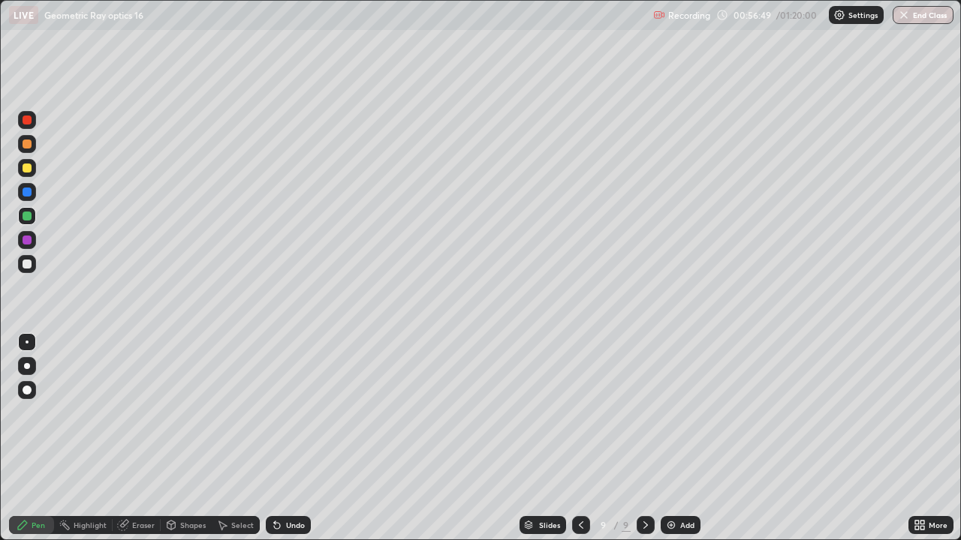
click at [287, 438] on div "Undo" at bounding box center [295, 526] width 19 height 8
click at [291, 438] on div "Undo" at bounding box center [295, 526] width 19 height 8
click at [296, 438] on div "Undo" at bounding box center [295, 526] width 19 height 8
click at [303, 438] on div "Undo" at bounding box center [295, 526] width 19 height 8
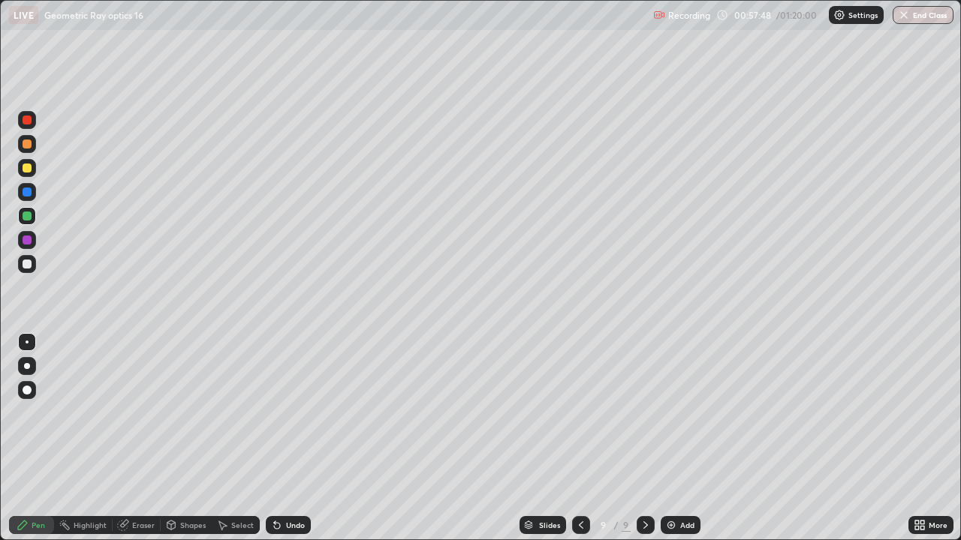
click at [289, 438] on div "Undo" at bounding box center [295, 526] width 19 height 8
click at [290, 438] on div "Undo" at bounding box center [295, 526] width 19 height 8
click at [283, 438] on div "Undo" at bounding box center [288, 525] width 45 height 18
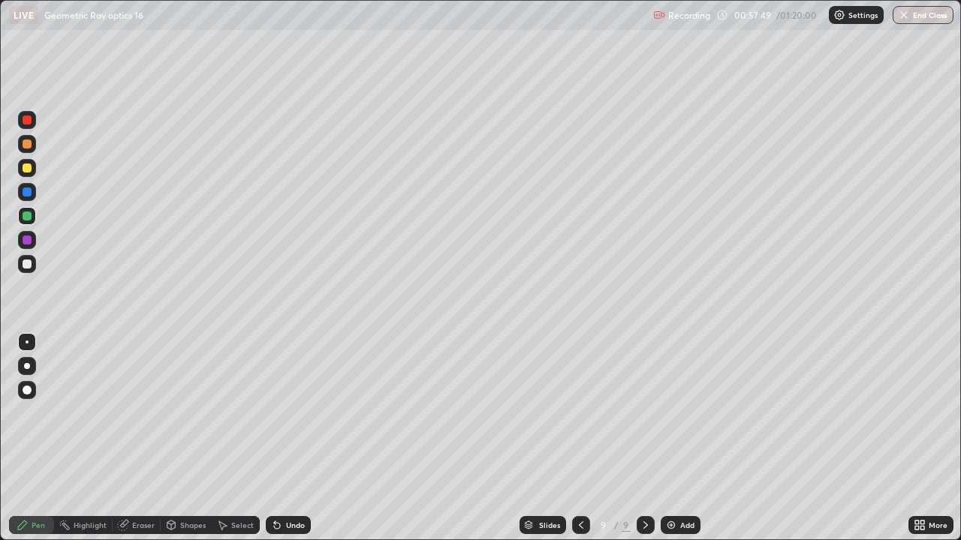
click at [283, 438] on div "Undo" at bounding box center [288, 525] width 45 height 18
click at [29, 119] on div at bounding box center [27, 120] width 9 height 9
click at [290, 438] on div "Undo" at bounding box center [295, 526] width 19 height 8
click at [296, 438] on div "Undo" at bounding box center [288, 525] width 45 height 18
click at [292, 438] on div "Undo" at bounding box center [288, 525] width 45 height 18
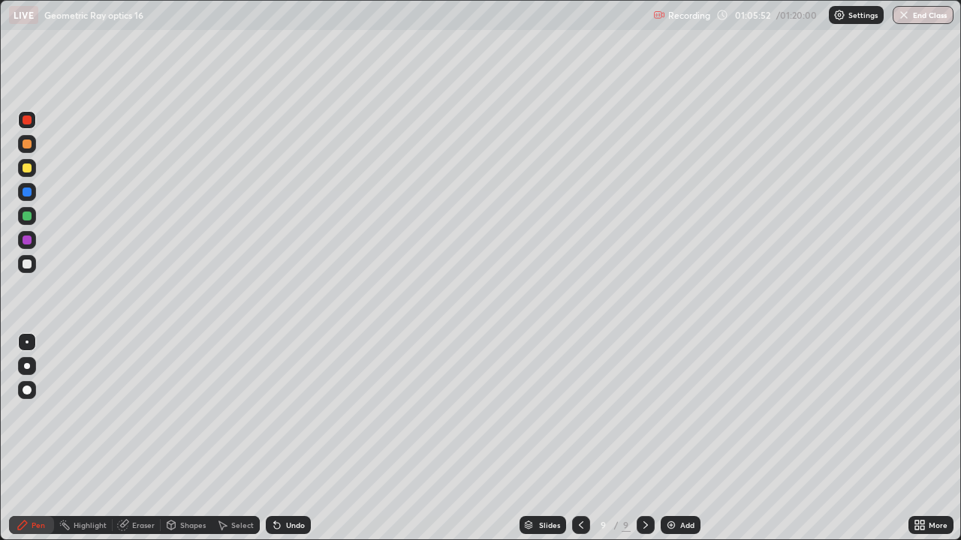
click at [296, 438] on div "Undo" at bounding box center [288, 525] width 45 height 18
click at [292, 438] on div "Undo" at bounding box center [288, 525] width 45 height 18
click at [299, 438] on div "Undo" at bounding box center [295, 526] width 19 height 8
click at [677, 438] on div "Add" at bounding box center [681, 525] width 40 height 18
click at [31, 145] on div at bounding box center [27, 144] width 9 height 9
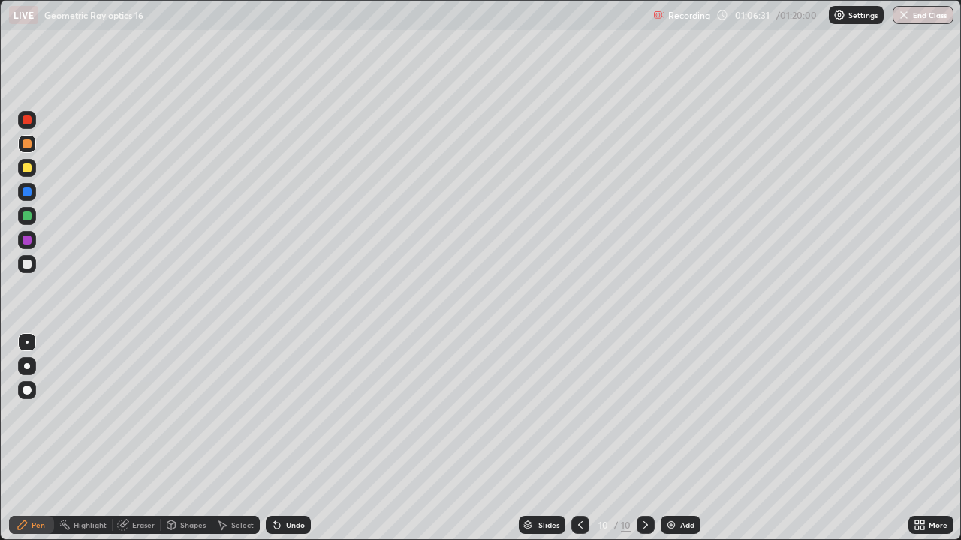
click at [293, 438] on div "Undo" at bounding box center [288, 525] width 45 height 18
click at [293, 438] on div "Undo" at bounding box center [295, 526] width 19 height 8
click at [296, 438] on div "Undo" at bounding box center [288, 525] width 45 height 18
click at [28, 264] on div at bounding box center [27, 264] width 9 height 9
click at [28, 218] on div at bounding box center [27, 216] width 9 height 9
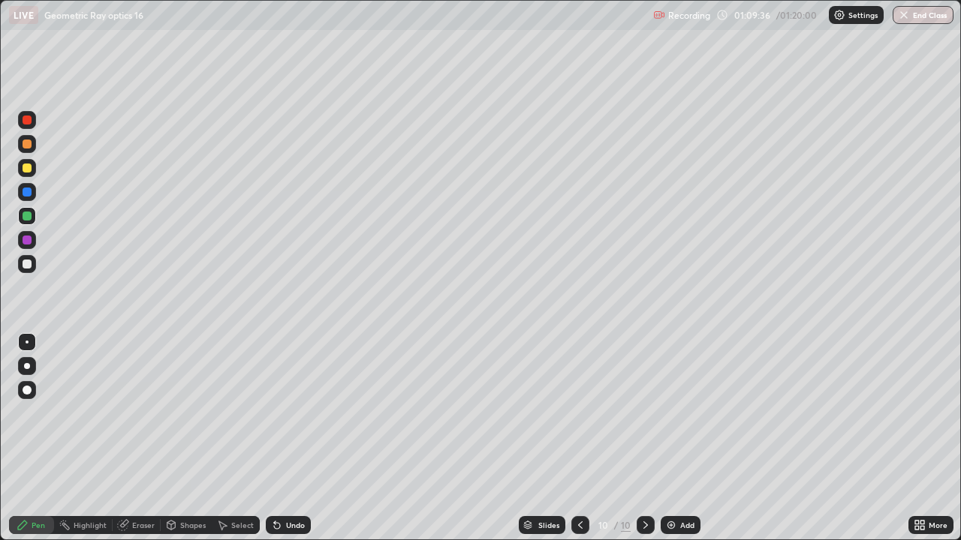
click at [128, 438] on icon at bounding box center [123, 525] width 12 height 12
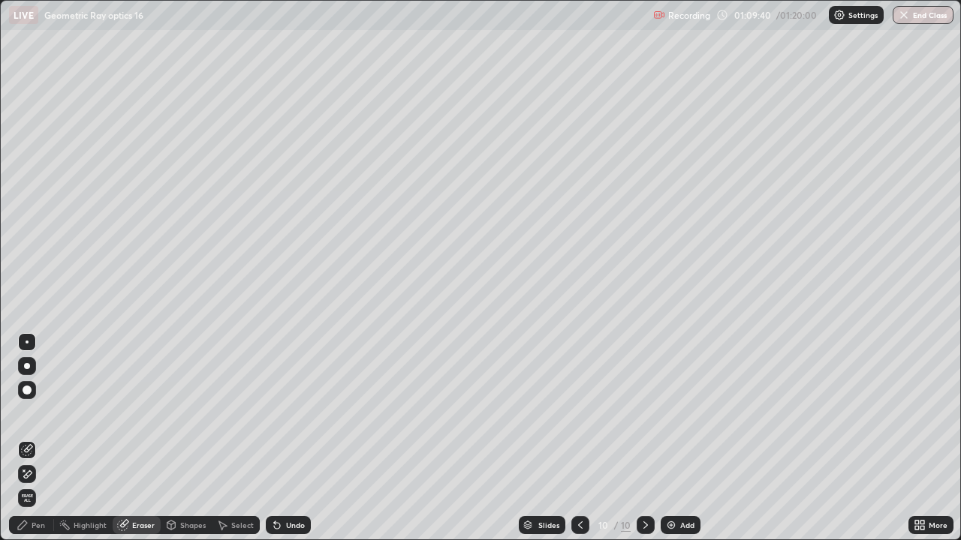
click at [40, 438] on div "Pen" at bounding box center [39, 526] width 14 height 8
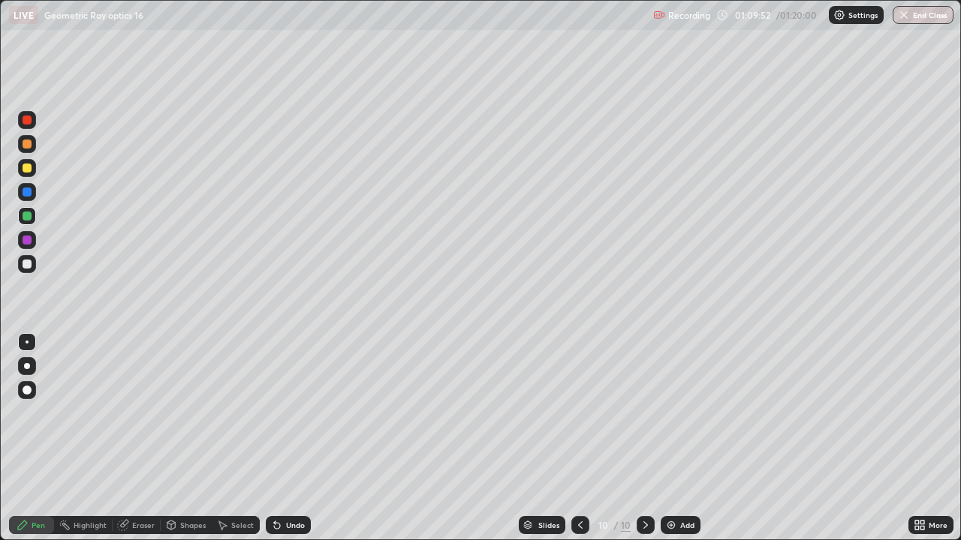
click at [149, 438] on div "Eraser" at bounding box center [143, 526] width 23 height 8
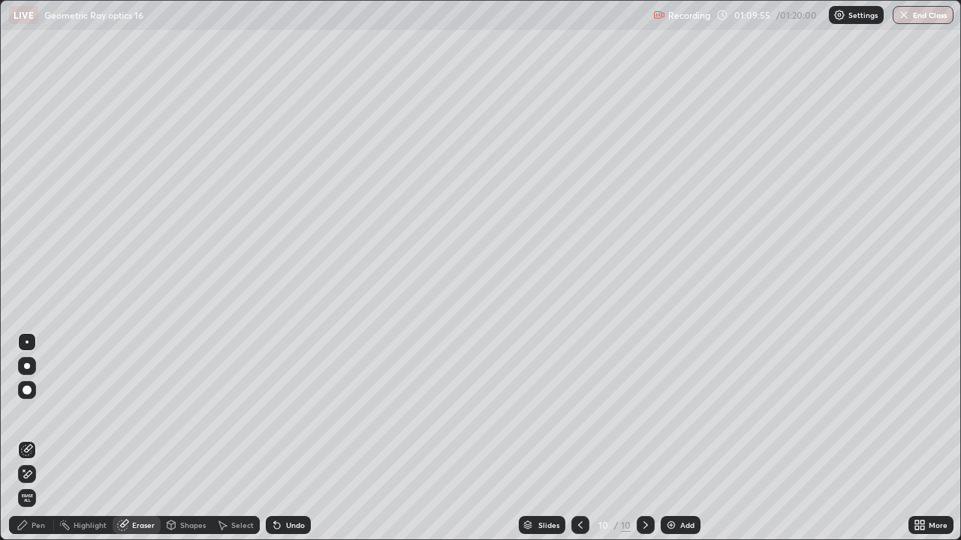
click at [41, 438] on div "Pen" at bounding box center [39, 526] width 14 height 8
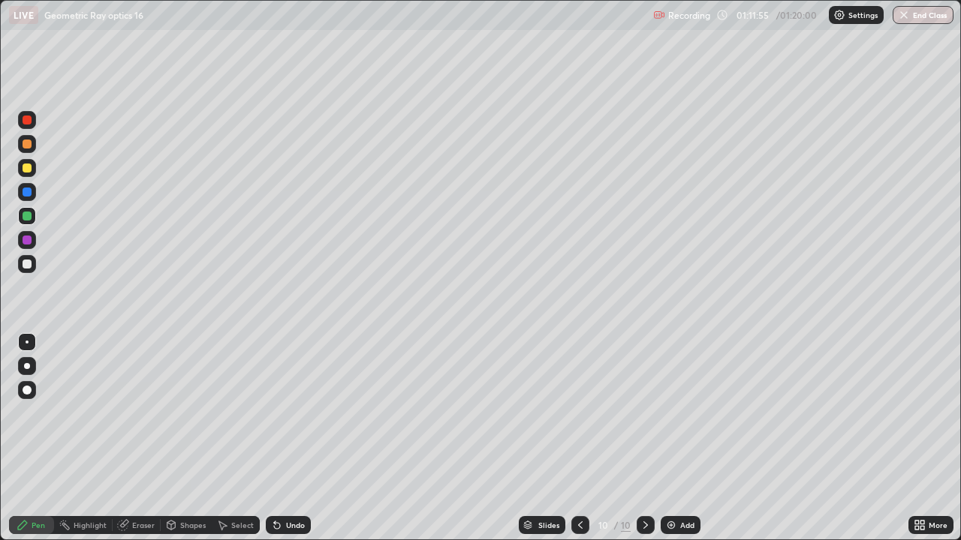
click at [137, 438] on div "Eraser" at bounding box center [143, 526] width 23 height 8
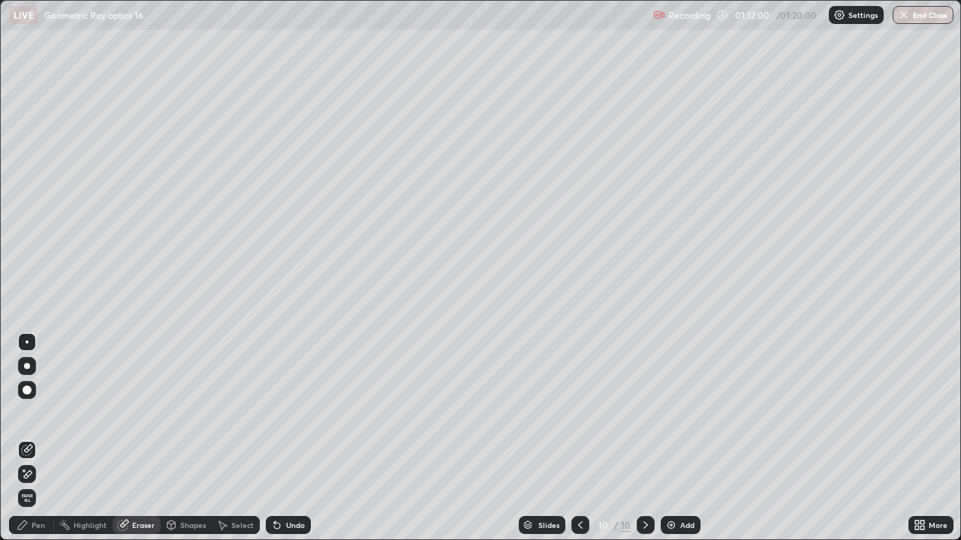
click at [41, 438] on div "Pen" at bounding box center [39, 526] width 14 height 8
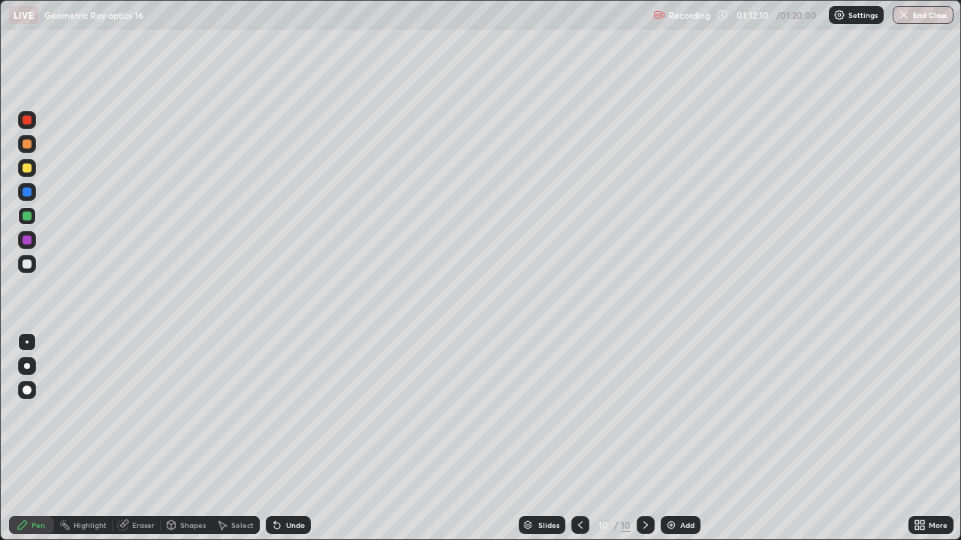
click at [145, 438] on div "Eraser" at bounding box center [137, 525] width 48 height 18
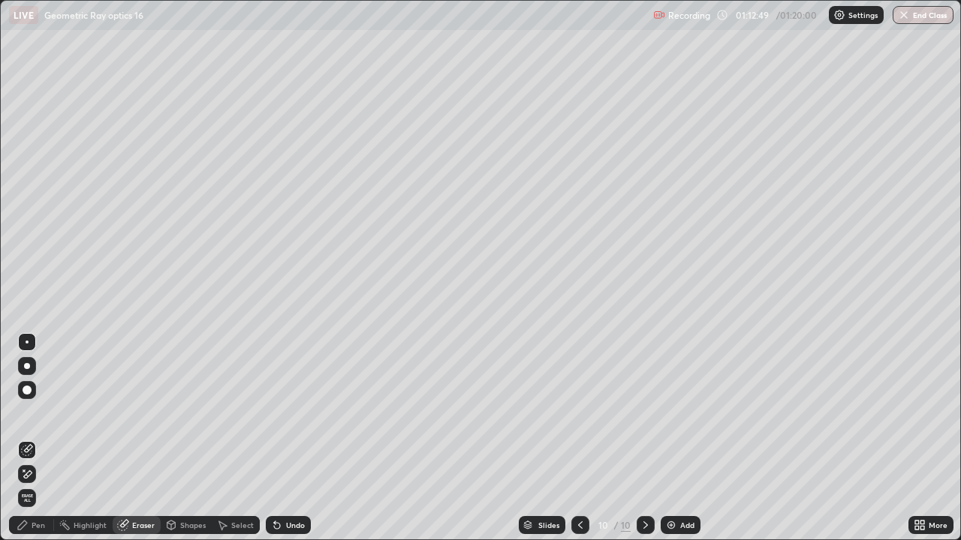
click at [40, 438] on div "Pen" at bounding box center [39, 526] width 14 height 8
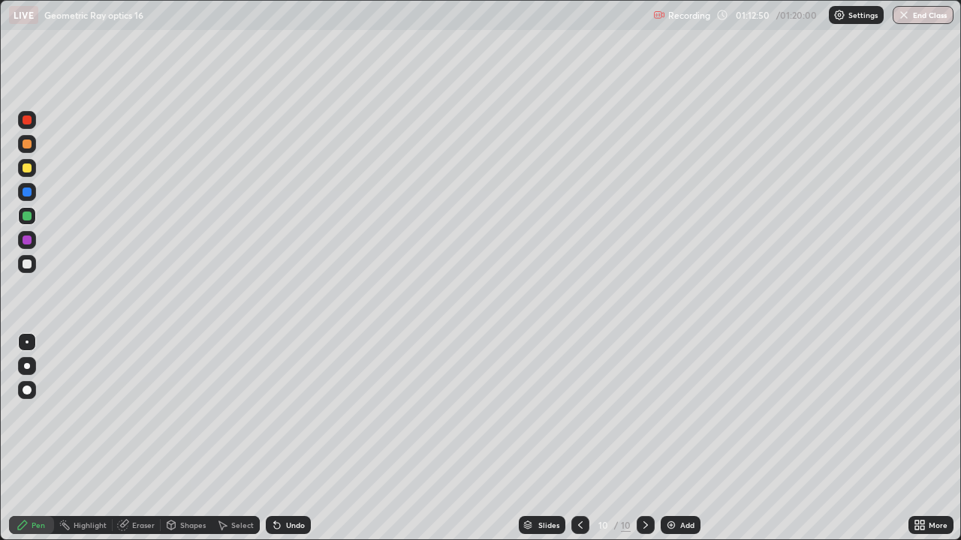
click at [25, 270] on div at bounding box center [27, 264] width 18 height 18
click at [29, 167] on div at bounding box center [27, 168] width 9 height 9
click at [291, 438] on div "Undo" at bounding box center [295, 526] width 19 height 8
click at [289, 438] on div "Undo" at bounding box center [288, 525] width 45 height 18
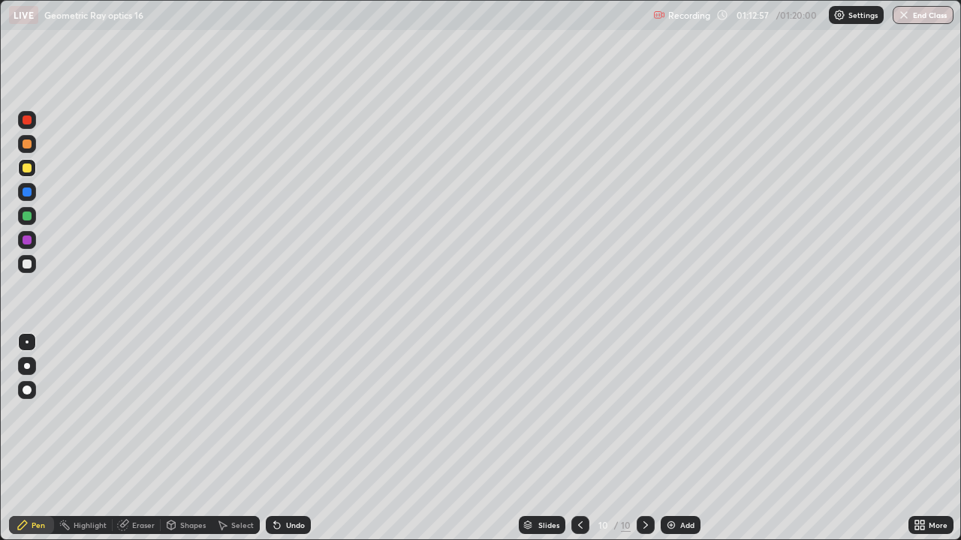
click at [289, 438] on div "Undo" at bounding box center [288, 525] width 45 height 18
click at [292, 438] on div "Undo" at bounding box center [288, 525] width 45 height 18
click at [670, 438] on img at bounding box center [671, 525] width 12 height 12
click at [579, 438] on icon at bounding box center [581, 526] width 5 height 8
click at [644, 438] on icon at bounding box center [646, 525] width 12 height 12
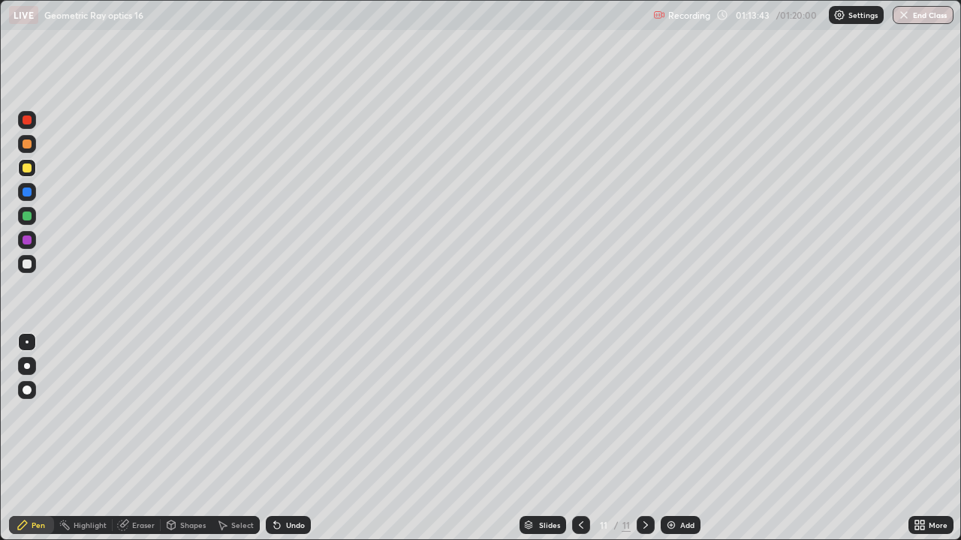
click at [26, 143] on div at bounding box center [27, 144] width 9 height 9
click at [25, 263] on div at bounding box center [27, 264] width 9 height 9
click at [274, 438] on icon at bounding box center [275, 523] width 2 height 2
click at [670, 438] on img at bounding box center [671, 525] width 12 height 12
click at [575, 438] on icon at bounding box center [581, 525] width 12 height 12
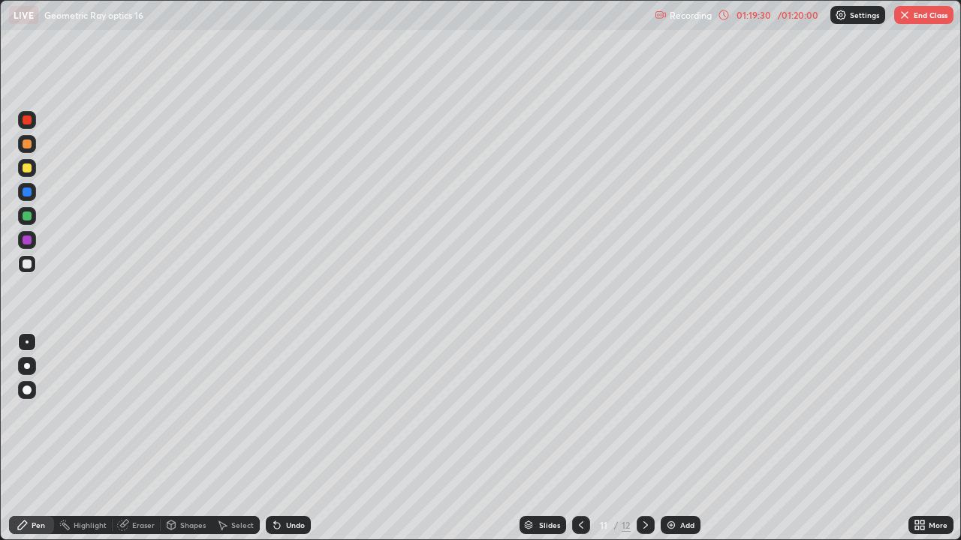
click at [579, 438] on icon at bounding box center [581, 525] width 12 height 12
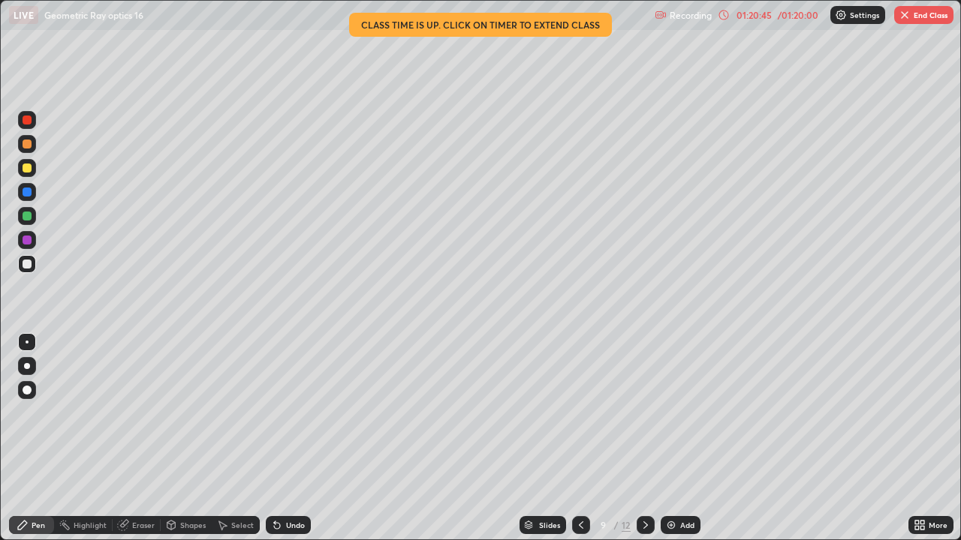
click at [935, 438] on div "More" at bounding box center [938, 526] width 19 height 8
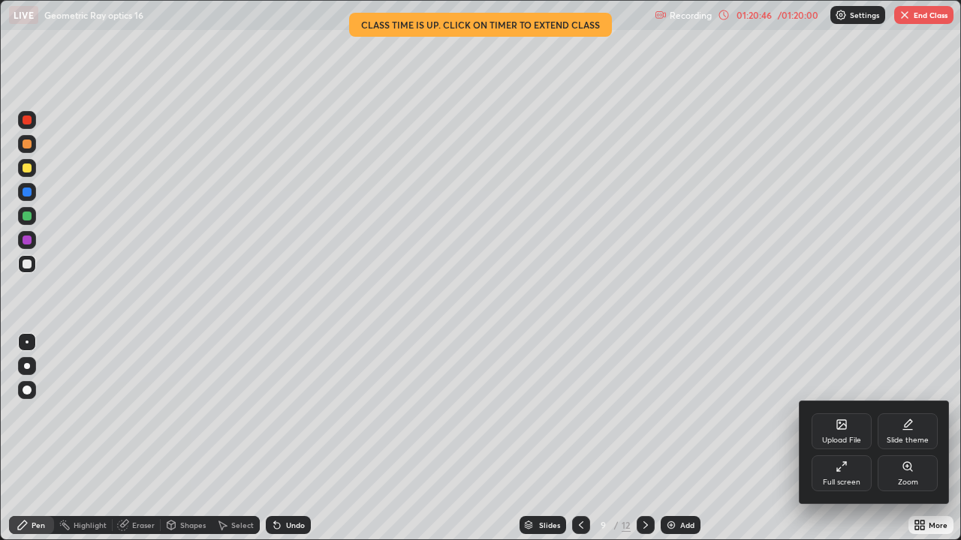
click at [838, 438] on div "Full screen" at bounding box center [842, 483] width 38 height 8
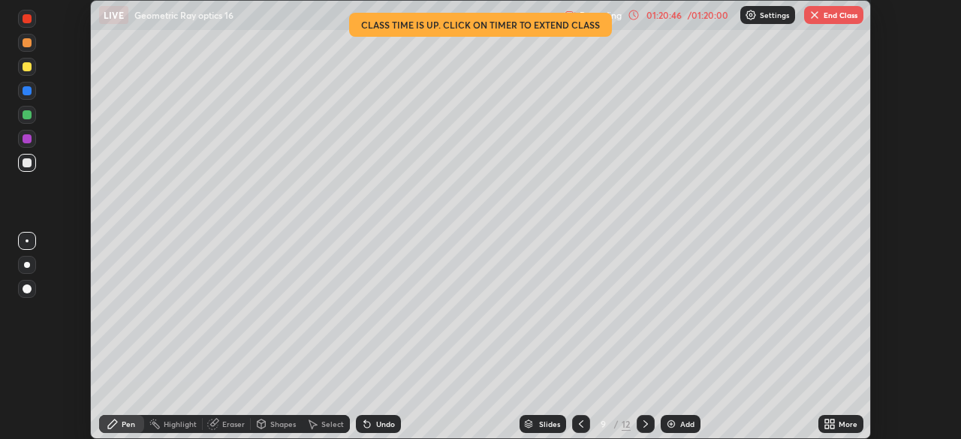
scroll to position [74623, 74101]
click at [841, 20] on button "End Class" at bounding box center [833, 15] width 59 height 18
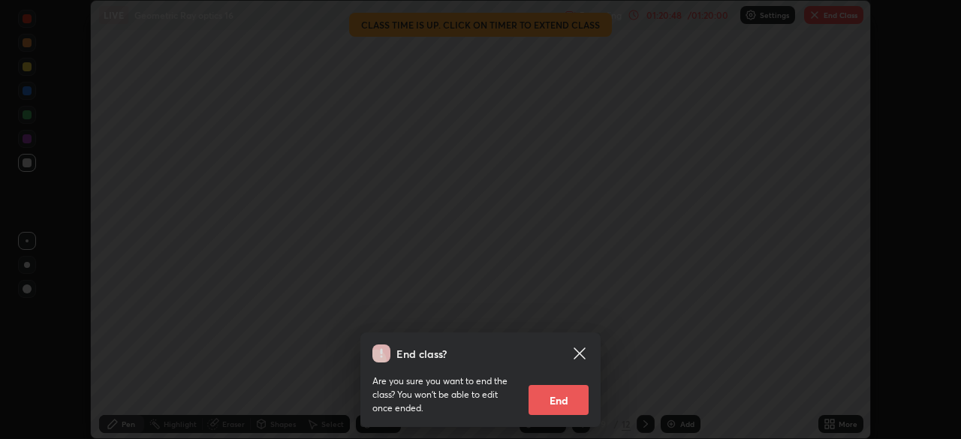
click at [563, 399] on button "End" at bounding box center [558, 400] width 60 height 30
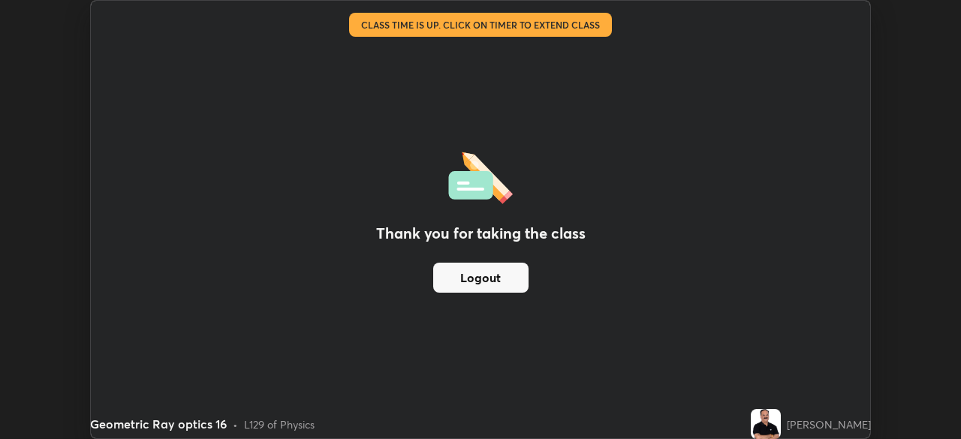
click at [504, 278] on button "Logout" at bounding box center [480, 278] width 95 height 30
click at [472, 284] on button "Logout" at bounding box center [480, 278] width 95 height 30
